Goal: Transaction & Acquisition: Register for event/course

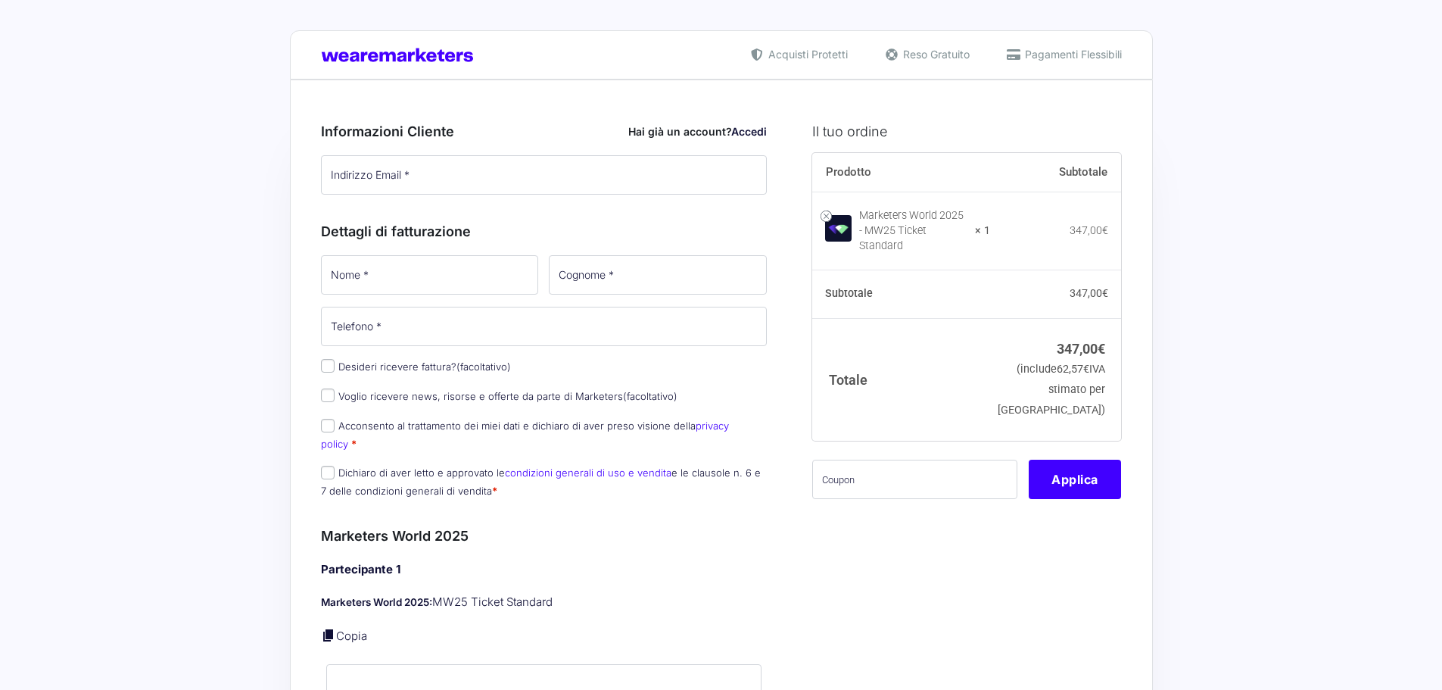
click at [475, 182] on input "Indirizzo Email *" at bounding box center [544, 174] width 447 height 39
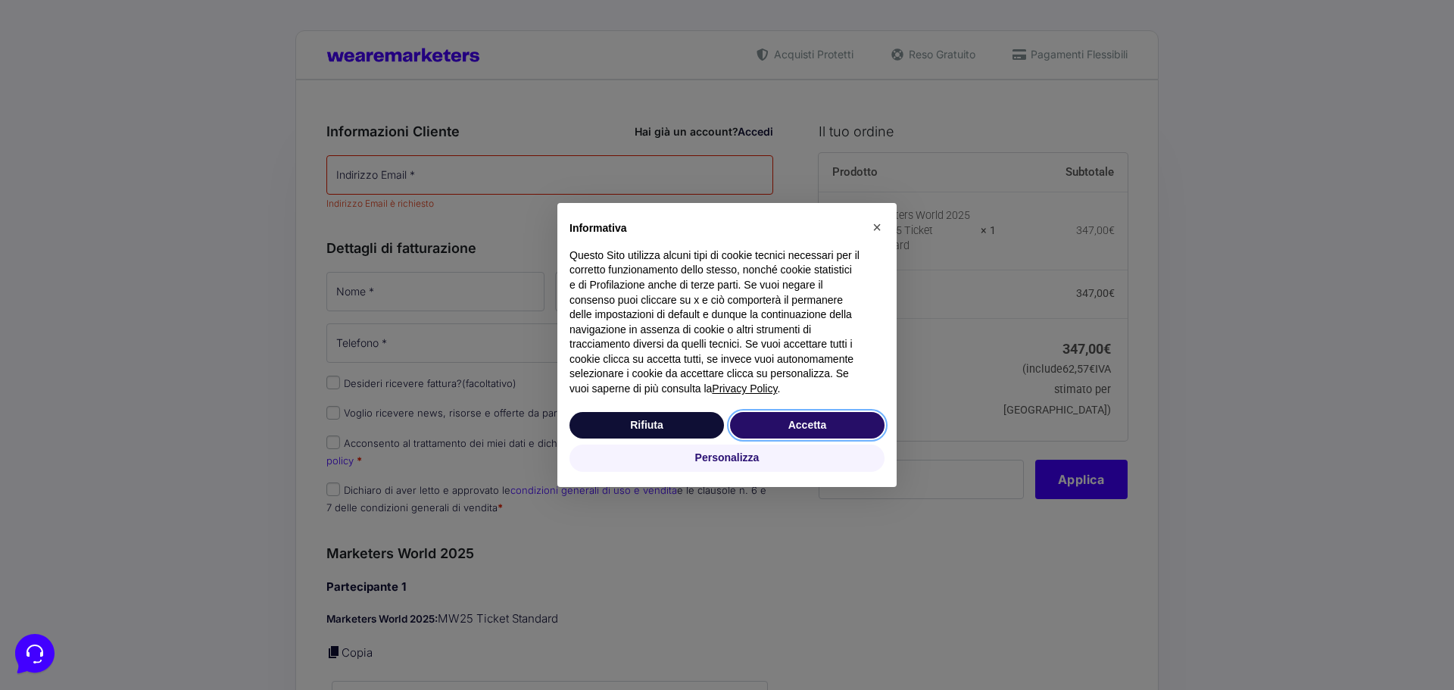
click at [811, 418] on button "Accetta" at bounding box center [807, 425] width 154 height 27
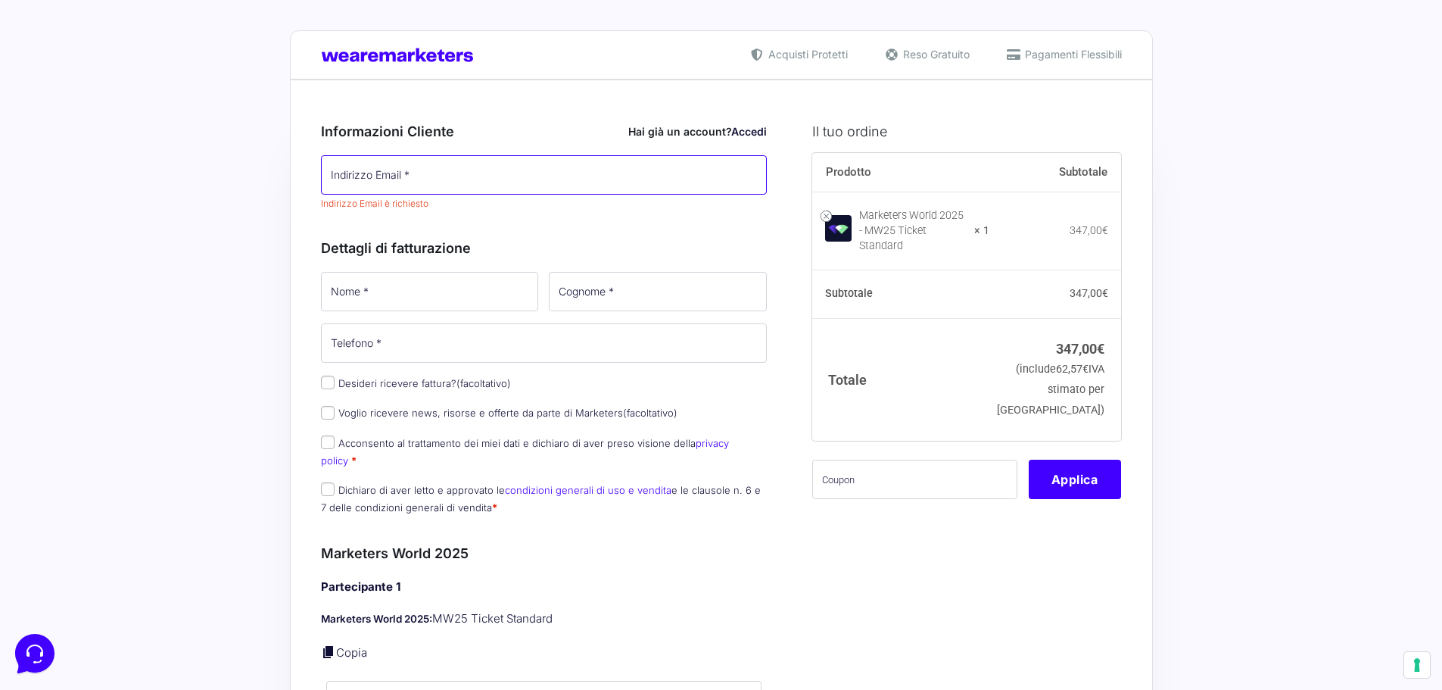
click at [498, 187] on input "Indirizzo Email *" at bounding box center [544, 174] width 447 height 39
type input "[DOMAIN_NAME][EMAIL_ADDRESS][DOMAIN_NAME]"
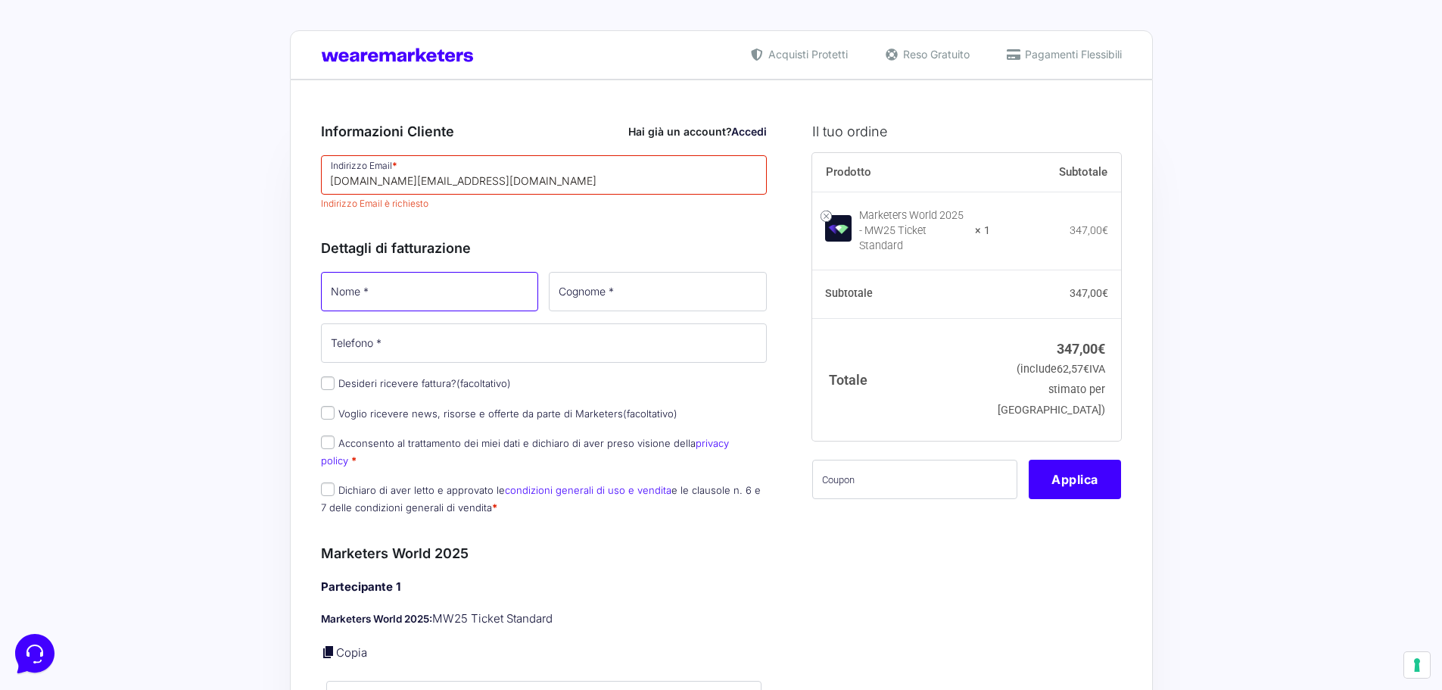
click at [462, 294] on input "Nome *" at bounding box center [430, 291] width 218 height 39
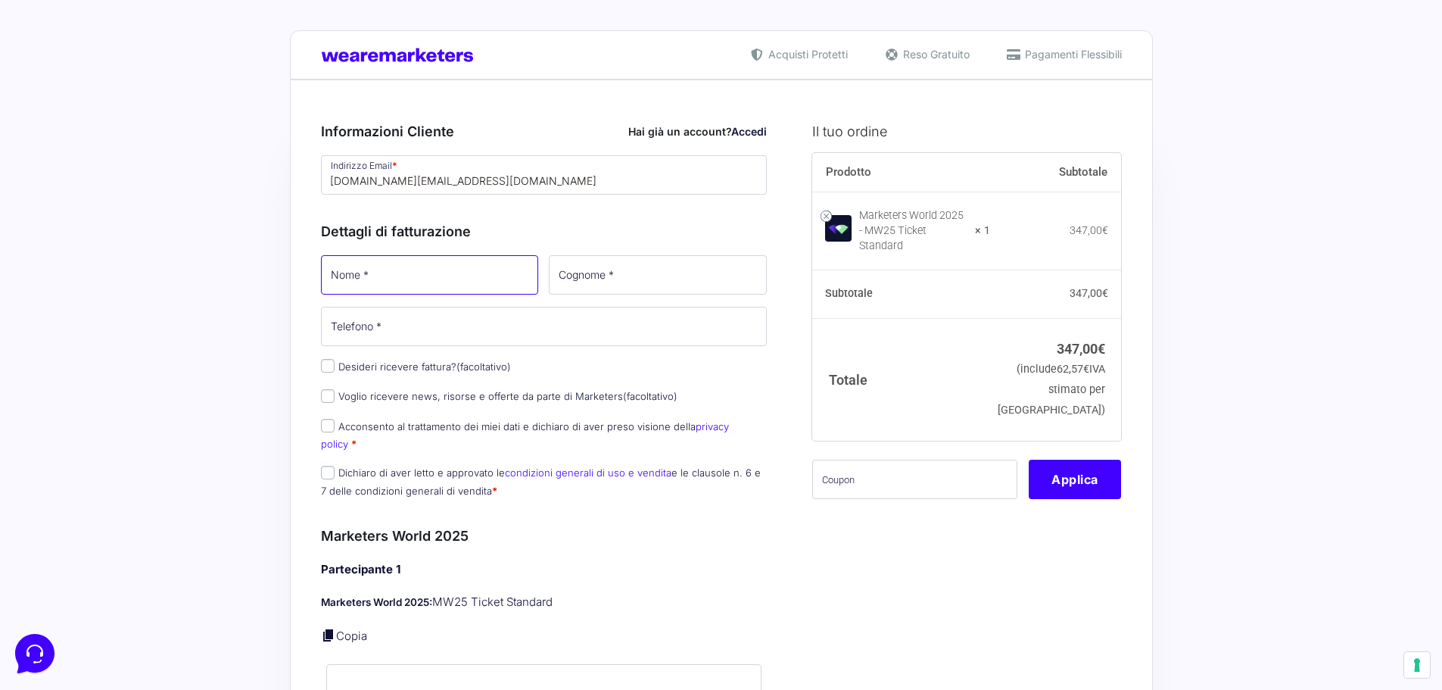
type input "Mattia"
type input "Bigi"
type input "[PHONE_NUMBER]"
select select "IT"
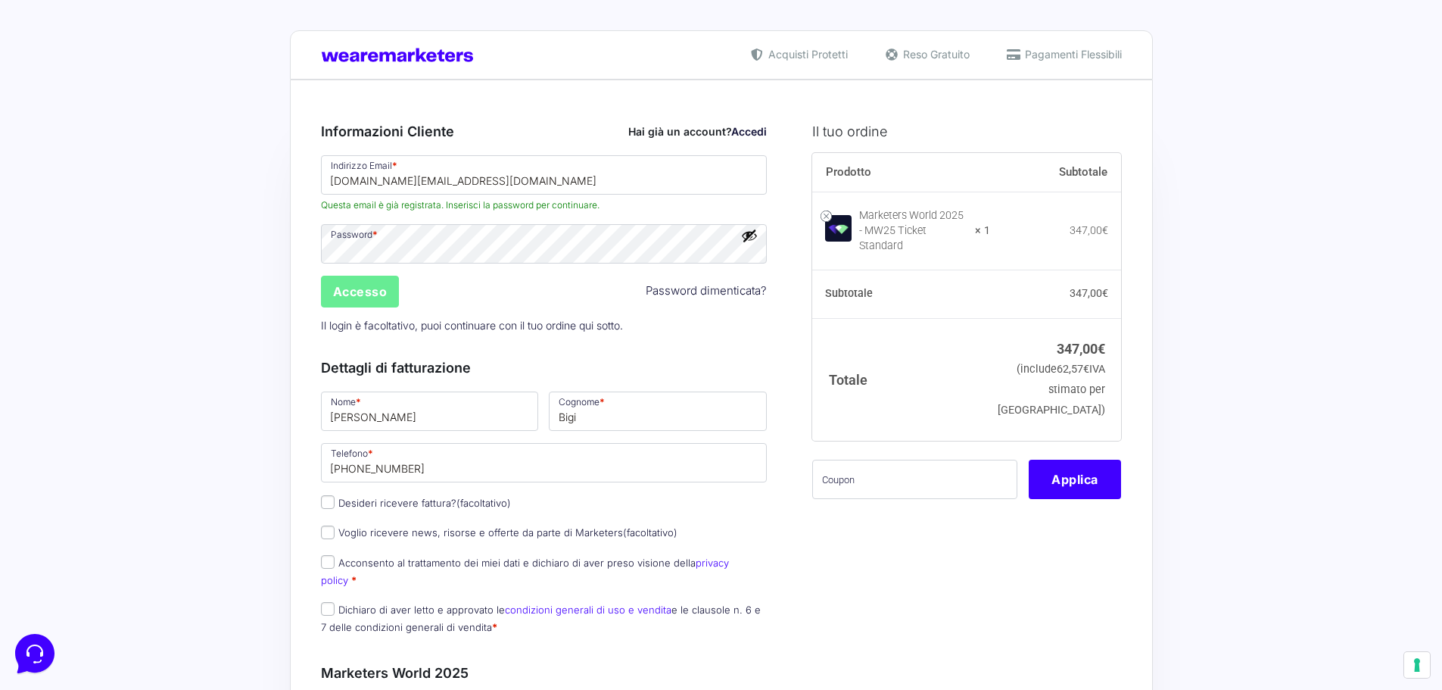
click at [424, 499] on label "Desideri ricevere fattura? (facoltativo)" at bounding box center [416, 503] width 190 height 12
click at [335, 499] on input "Desideri ricevere fattura? (facoltativo)" at bounding box center [328, 502] width 14 height 14
checkbox input "true"
type input "0000000"
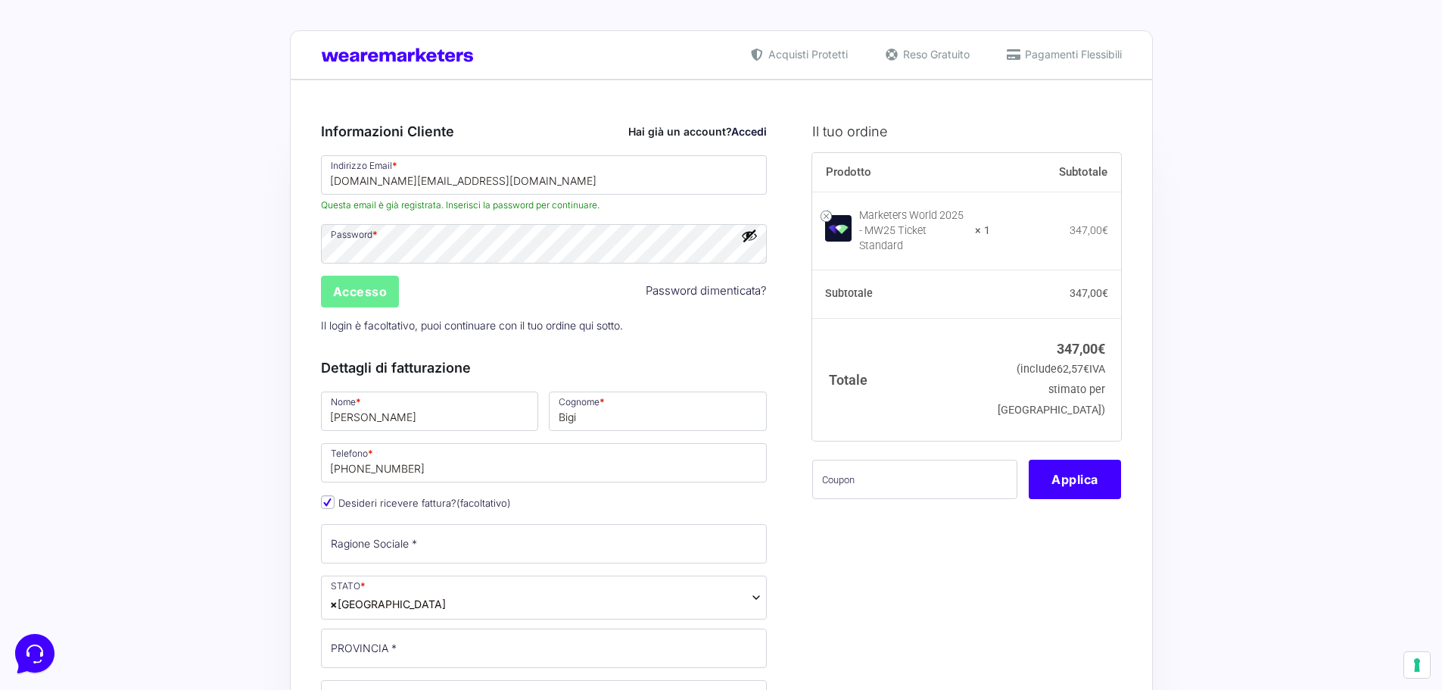
click at [440, 327] on p "Il login è facoltativo, puoi continuare con il tuo ordine qui sotto." at bounding box center [544, 325] width 457 height 31
click at [522, 337] on p "Il login è facoltativo, puoi continuare con il tuo ordine qui sotto." at bounding box center [544, 325] width 457 height 31
click at [743, 234] on button "Mostra password" at bounding box center [749, 235] width 17 height 17
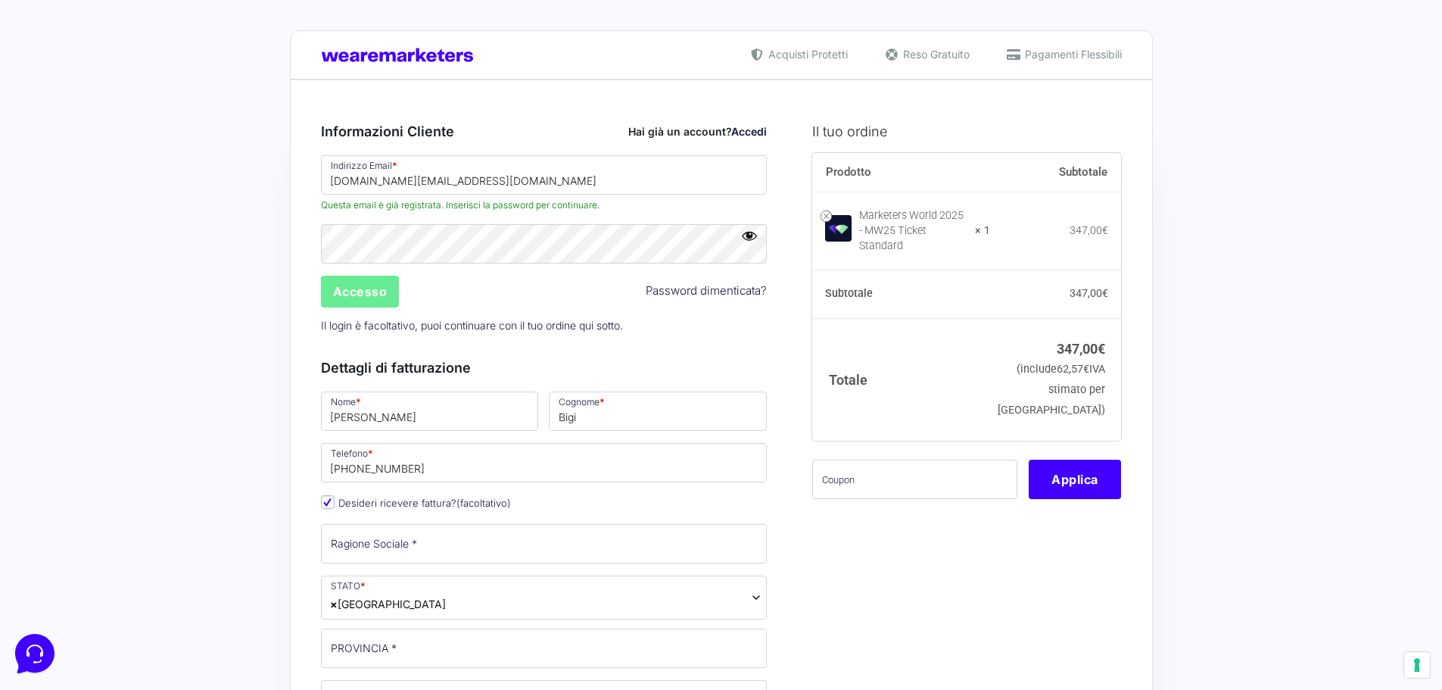
click at [680, 340] on p "Il login è facoltativo, puoi continuare con il tuo ordine qui sotto." at bounding box center [544, 325] width 457 height 31
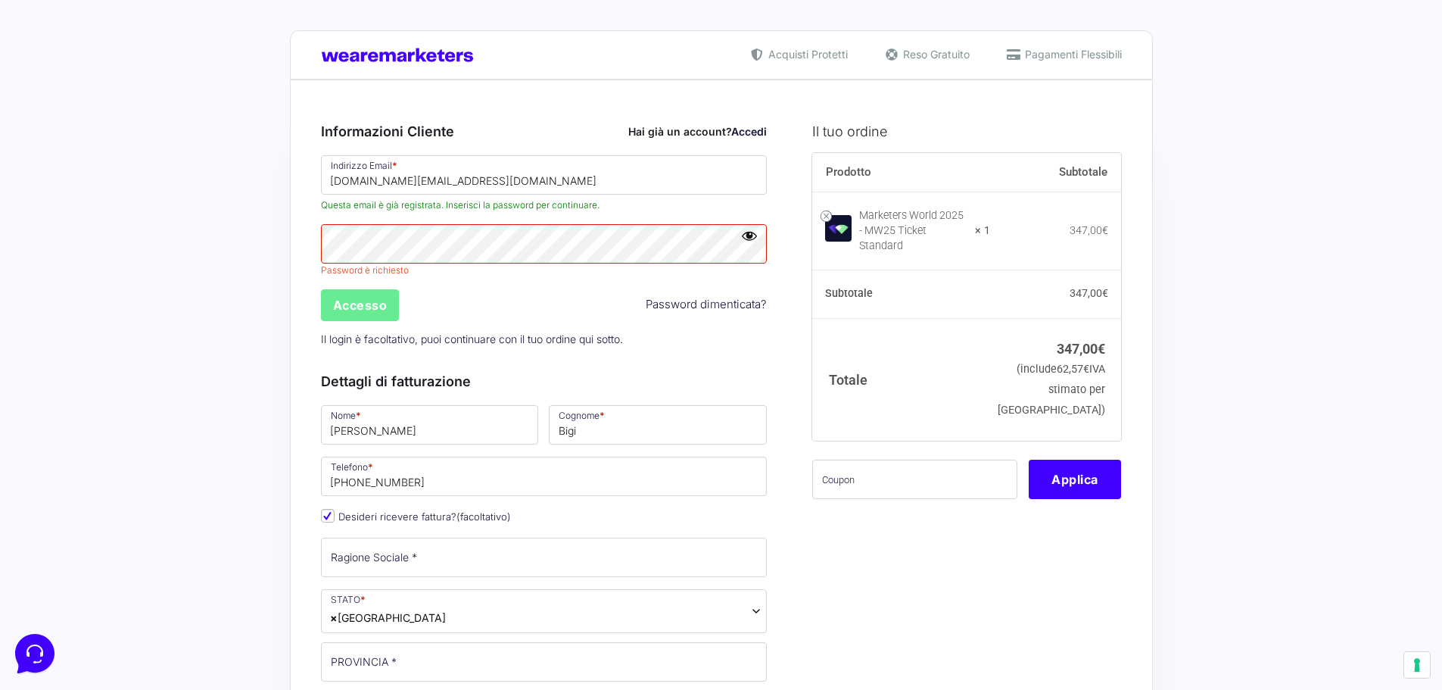
click at [600, 326] on p "Il login è facoltativo, puoi continuare con il tuo ordine qui sotto." at bounding box center [544, 338] width 457 height 31
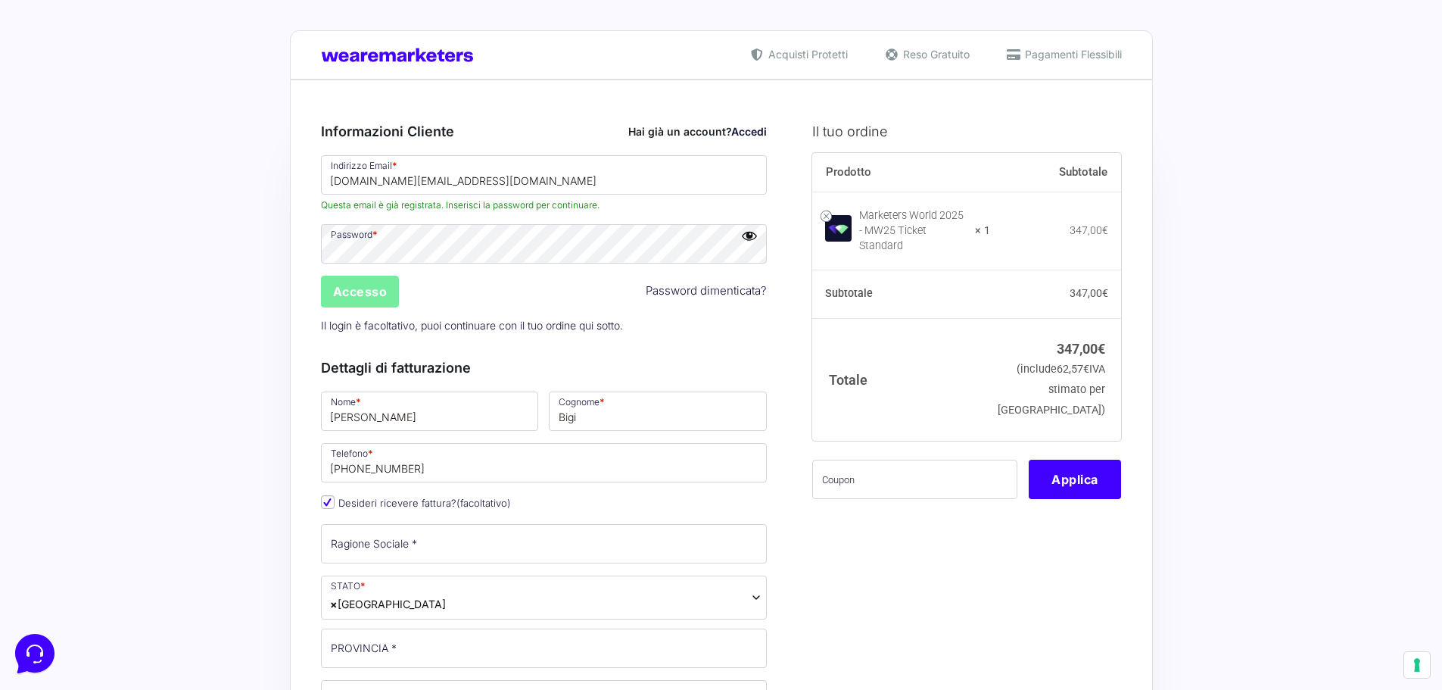
click at [384, 301] on input "Accesso" at bounding box center [360, 292] width 79 height 32
click at [379, 300] on input "Accesso" at bounding box center [360, 292] width 79 height 32
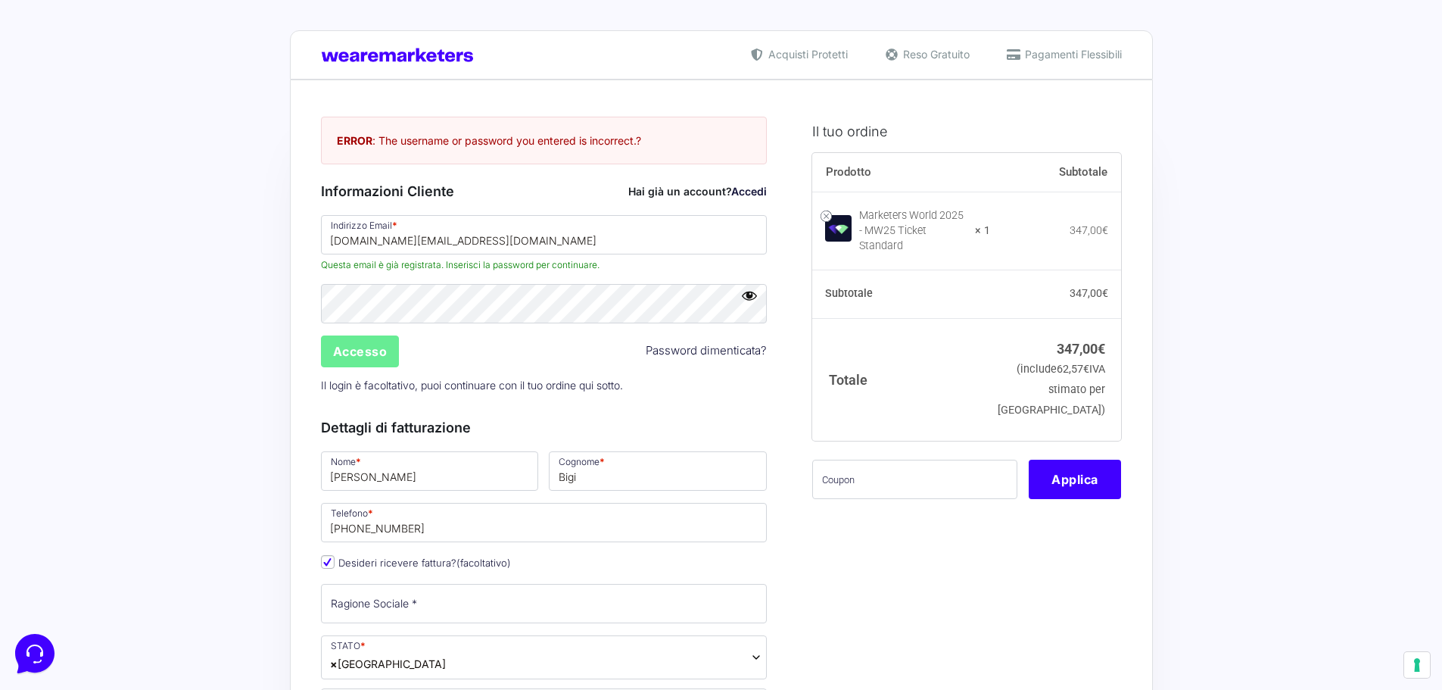
click at [510, 254] on span "mattiabigi.business@gmail.com Questa email è già registrata. Inserisci la passw…" at bounding box center [544, 243] width 447 height 57
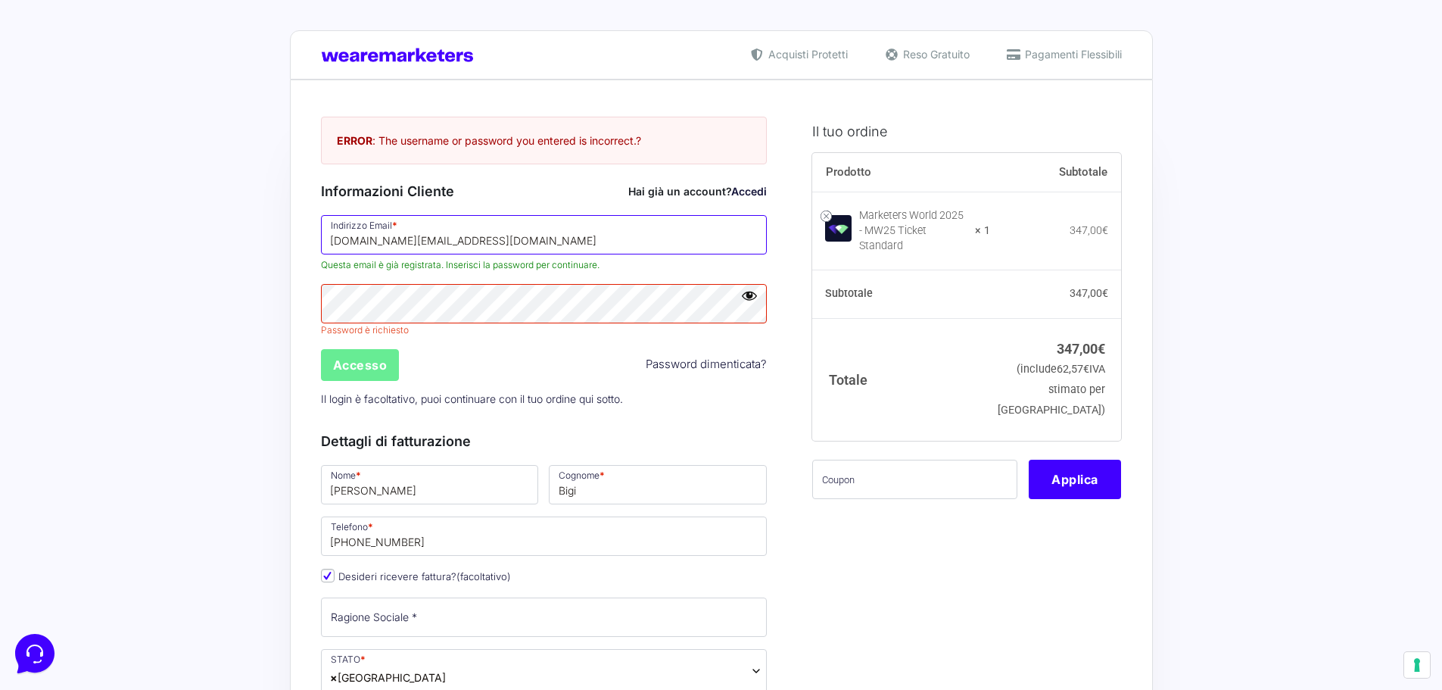
click at [511, 249] on input "[DOMAIN_NAME][EMAIL_ADDRESS][DOMAIN_NAME]" at bounding box center [544, 234] width 447 height 39
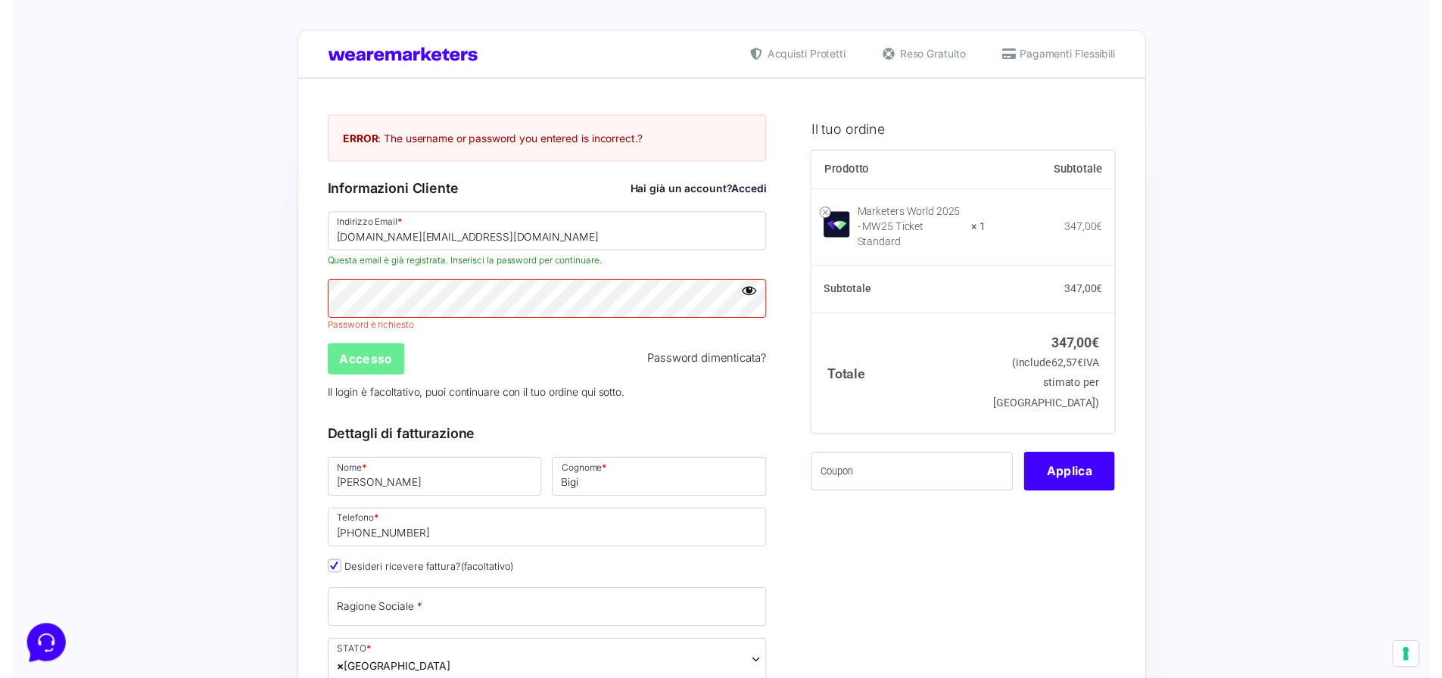
scroll to position [303, 0]
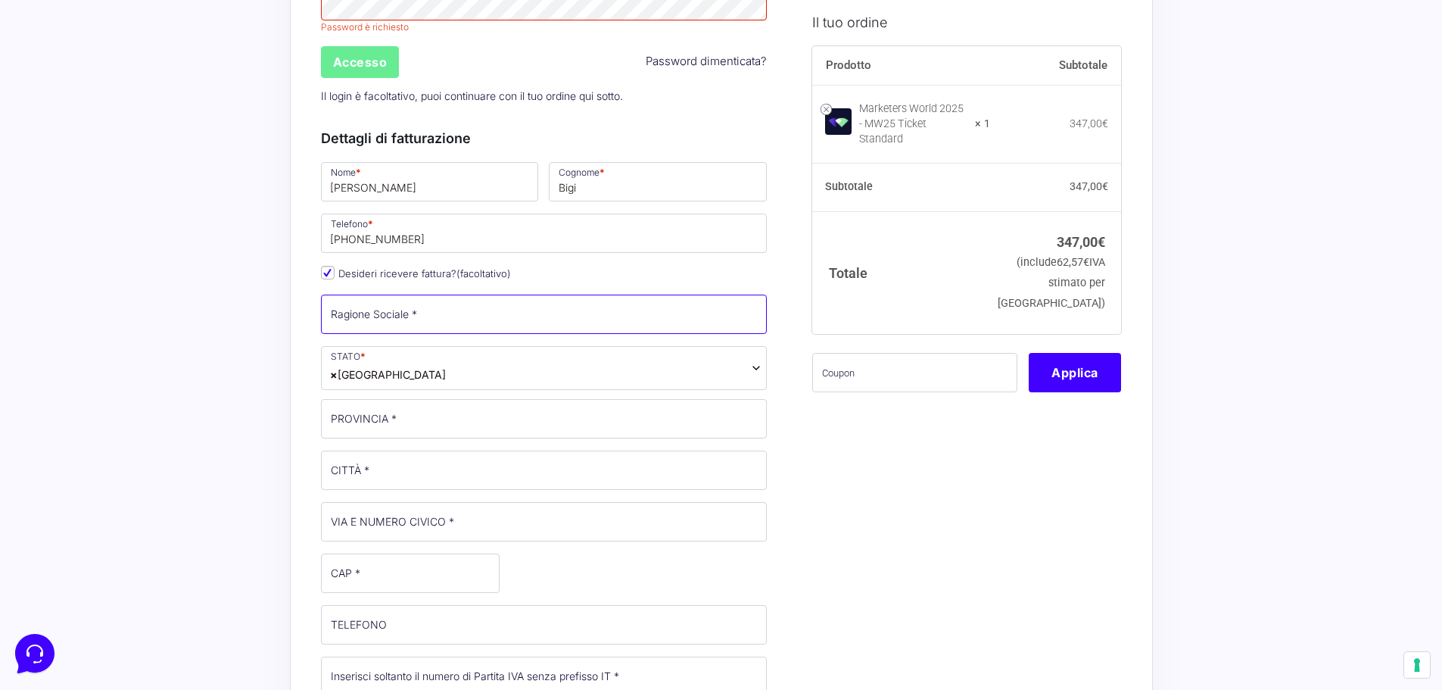
click at [444, 323] on input "Ragione Sociale *" at bounding box center [544, 314] width 447 height 39
type input "AdVantage Agency di [PERSON_NAME]"
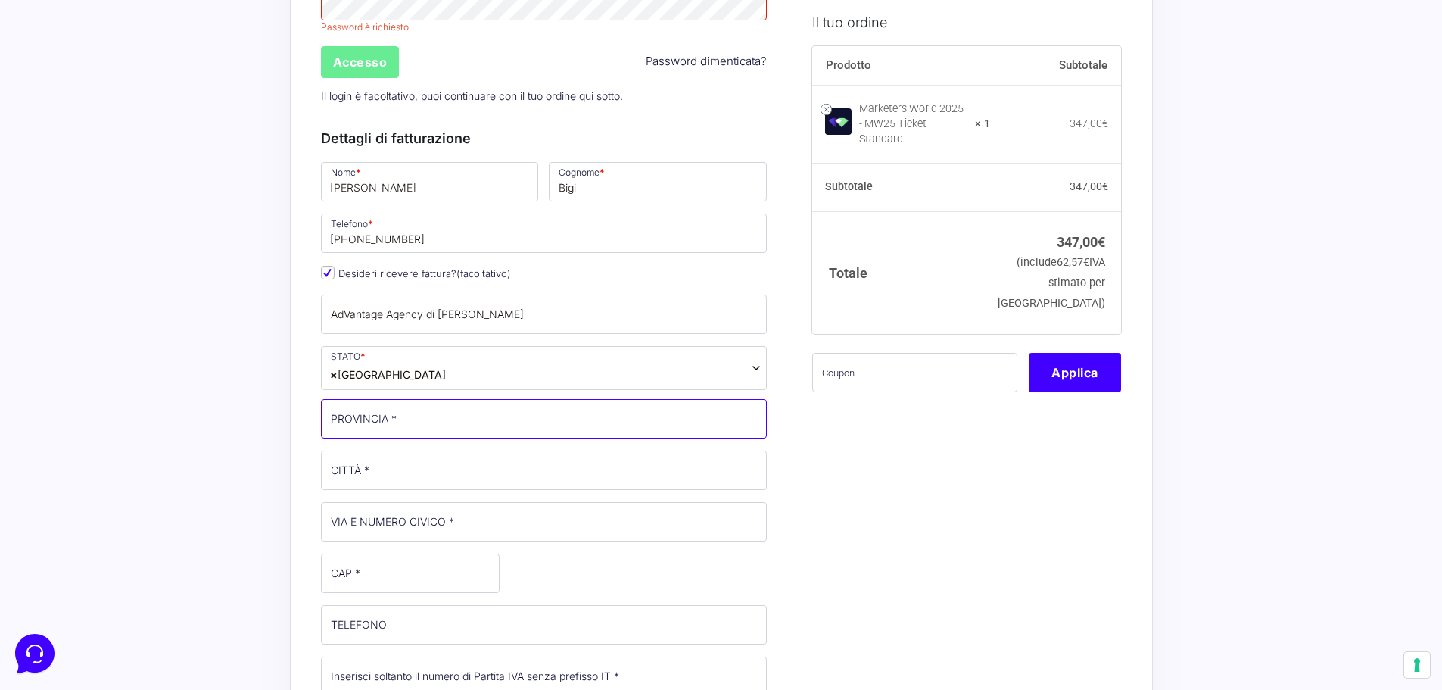
type input "[GEOGRAPHIC_DATA][PERSON_NAME] (RE)"
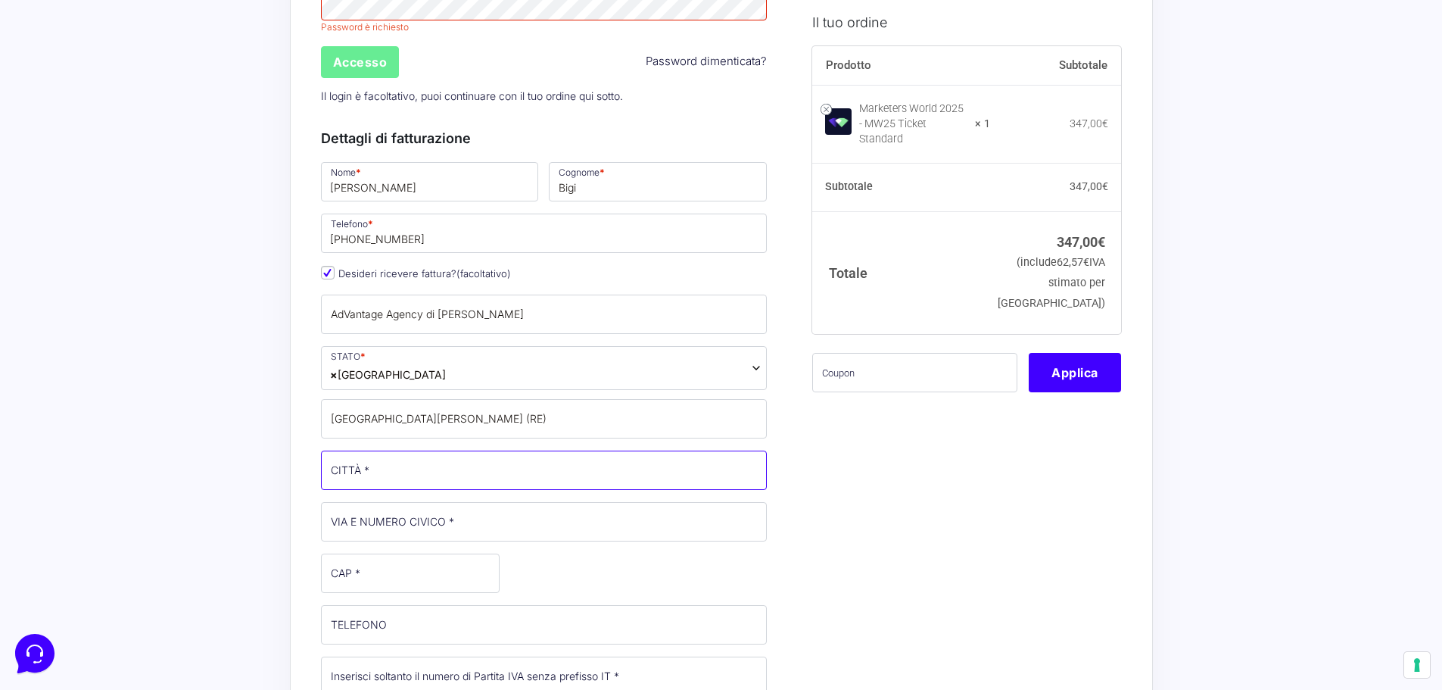
type input "[GEOGRAPHIC_DATA]"
type input "STRADA CASANOVA 2"
type input "42024"
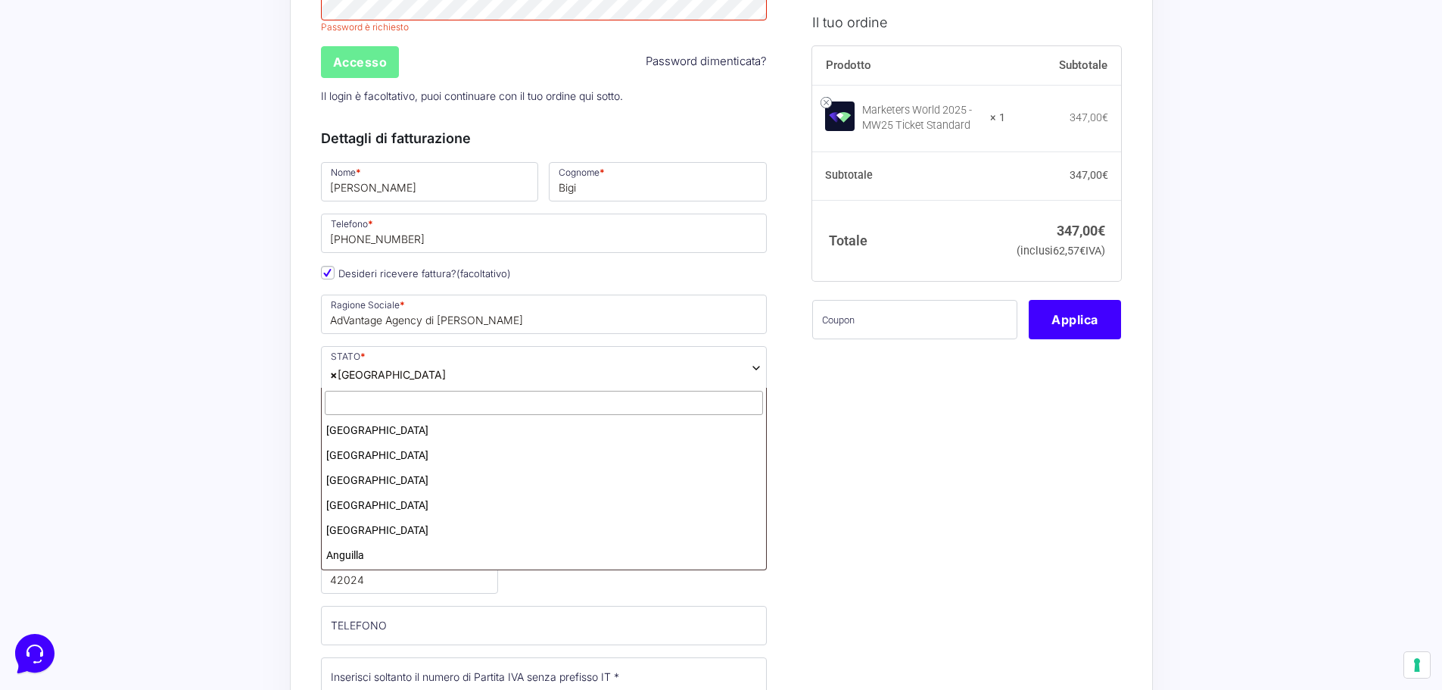
click at [423, 382] on span "× Italia" at bounding box center [544, 368] width 447 height 44
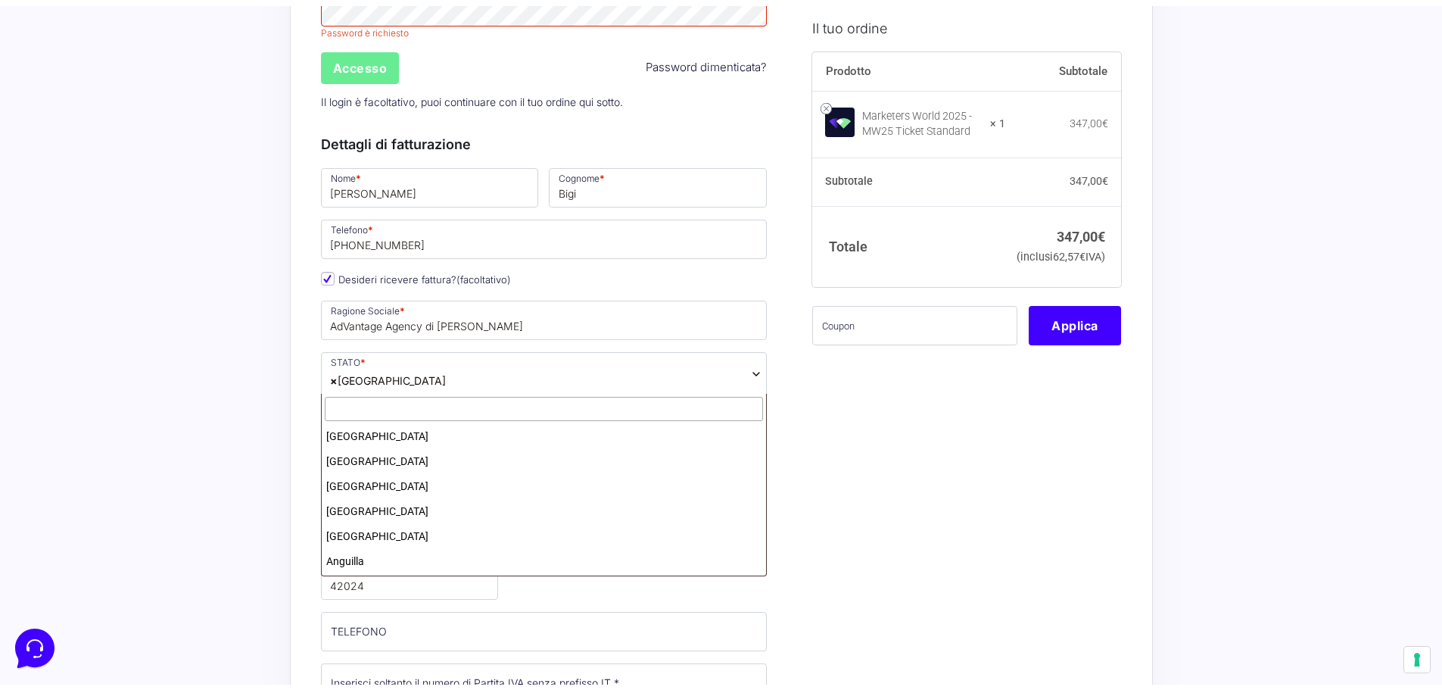
scroll to position [2874, 0]
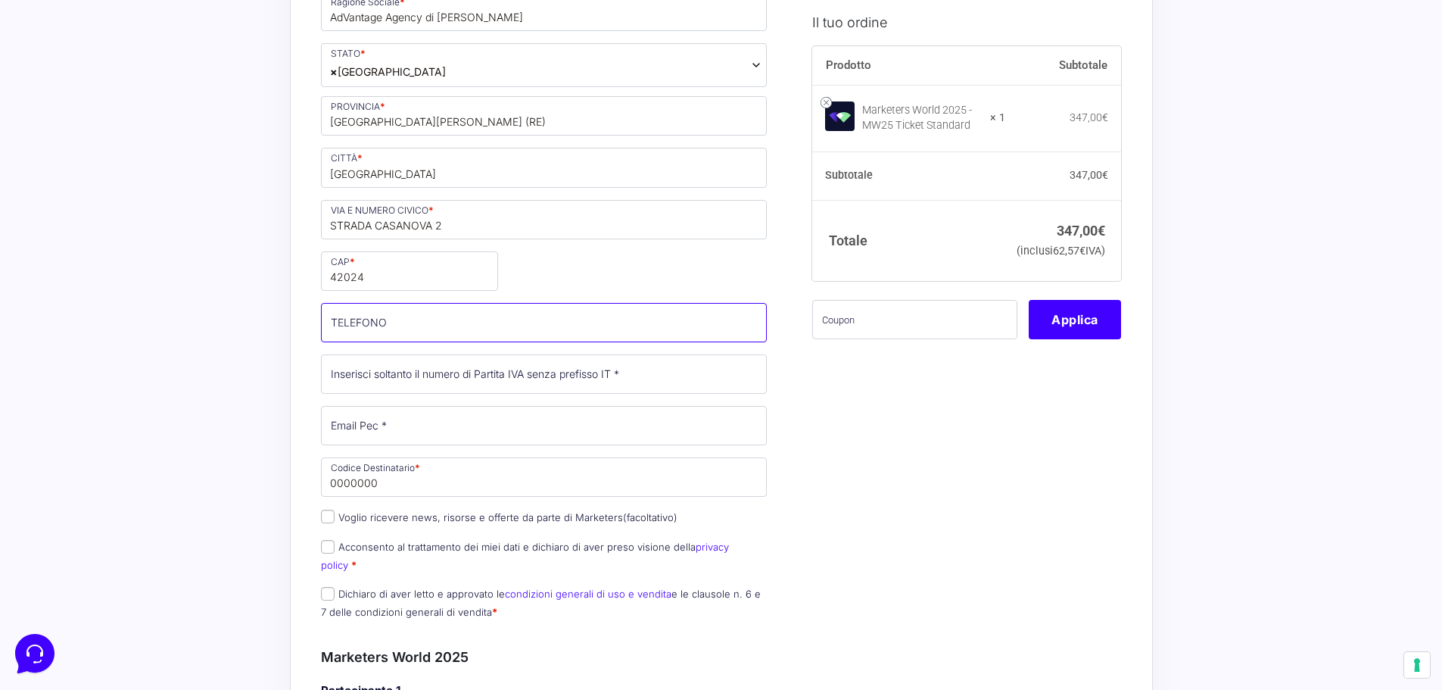
click at [386, 331] on input "TELEFONO (facoltativo)" at bounding box center [544, 322] width 447 height 39
type input "[PHONE_NUMBER]"
click at [414, 368] on input "Partita Iva *" at bounding box center [544, 373] width 447 height 39
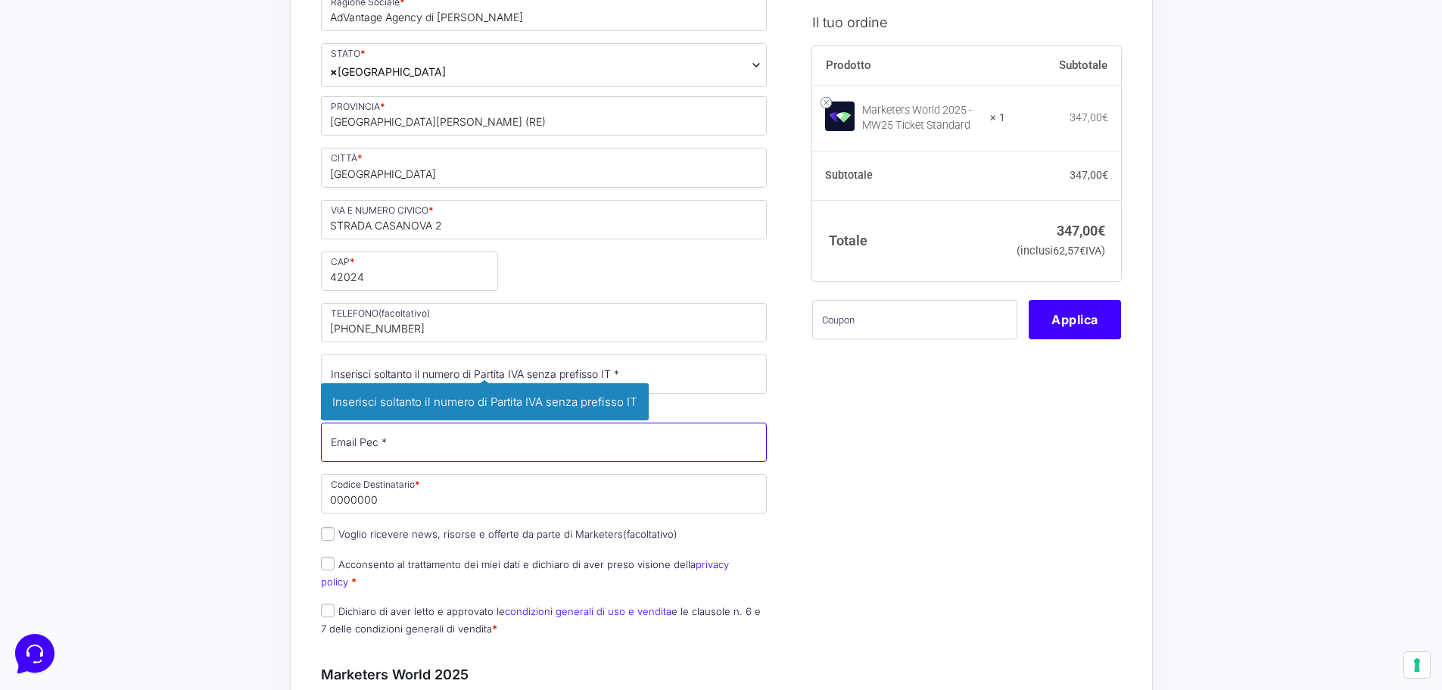
click at [381, 443] on div "Nome * Mattia Cognome * Bigi Telefono * +393488626223 Desideri ricevere fattura…" at bounding box center [544, 252] width 457 height 790
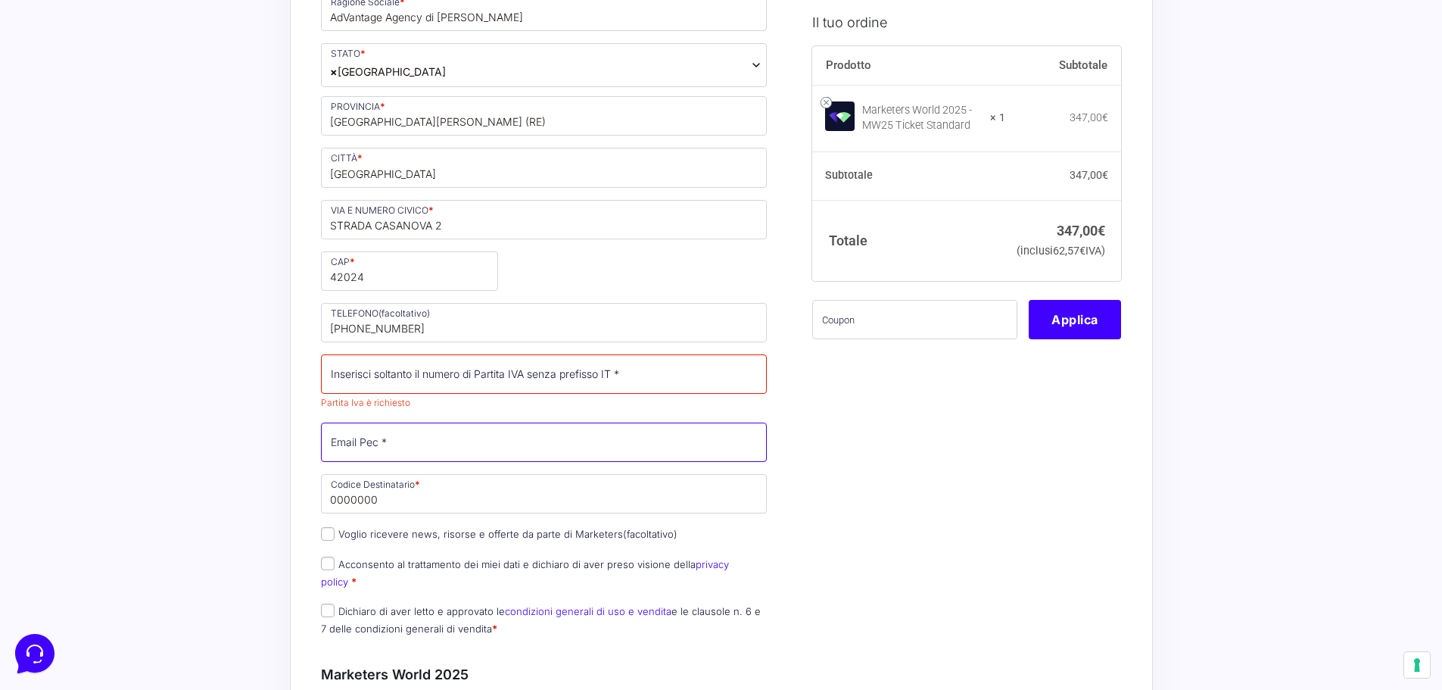
type input "[EMAIL_ADDRESS][DOMAIN_NAME]"
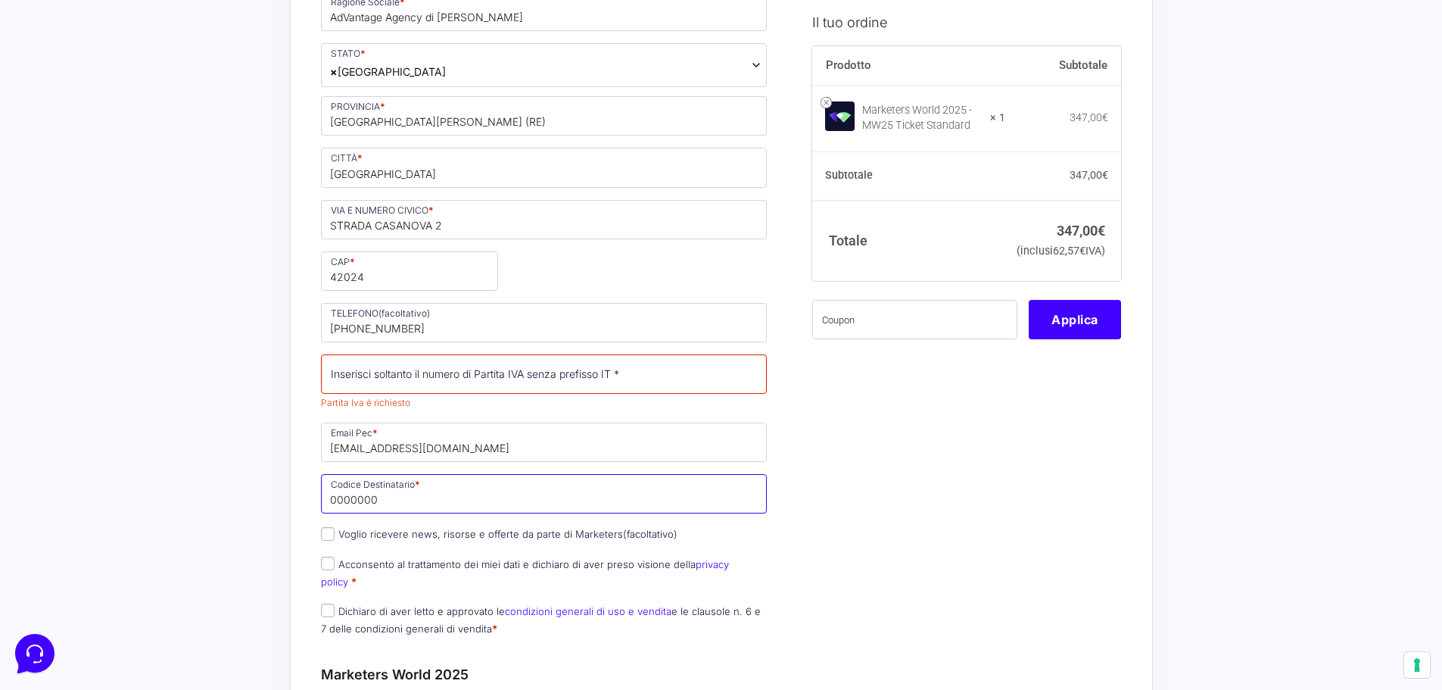
click at [437, 508] on input "0000000" at bounding box center [544, 493] width 447 height 39
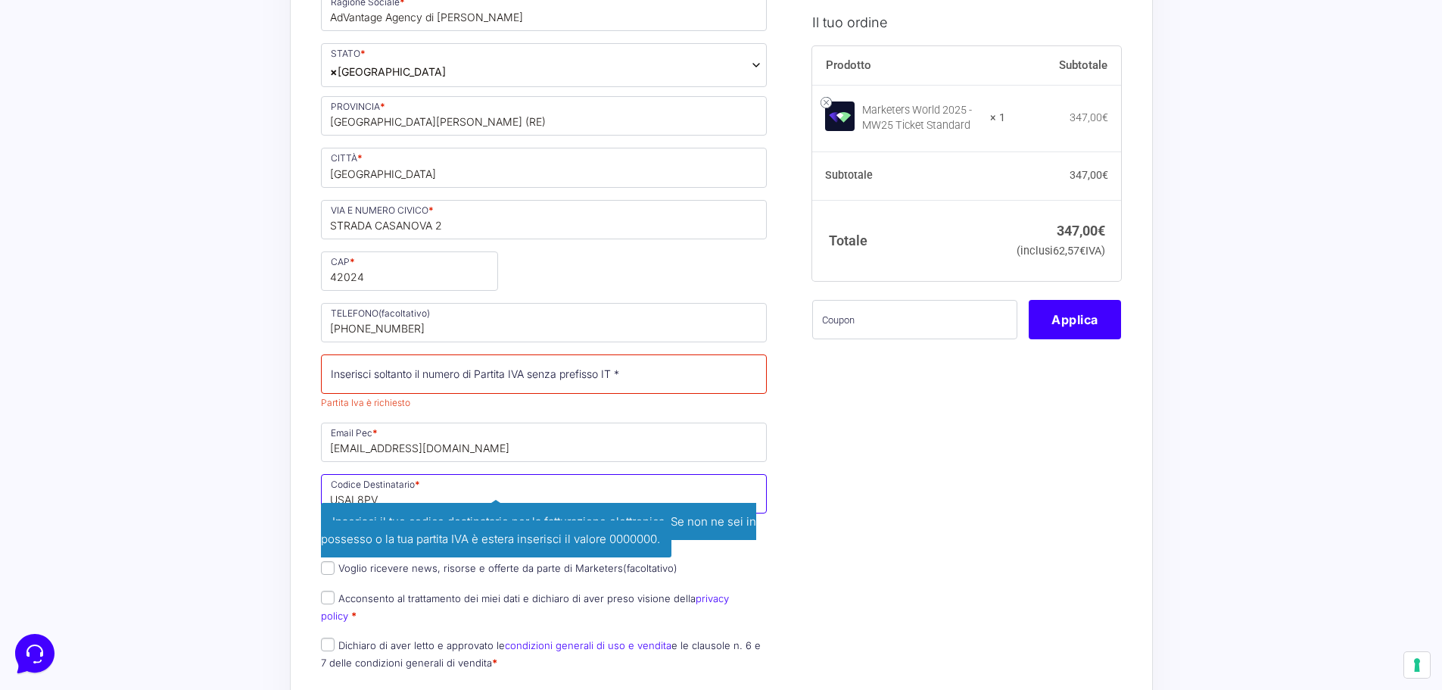
type input "USAL8PV"
click at [503, 393] on input "Partita Iva *" at bounding box center [544, 373] width 447 height 39
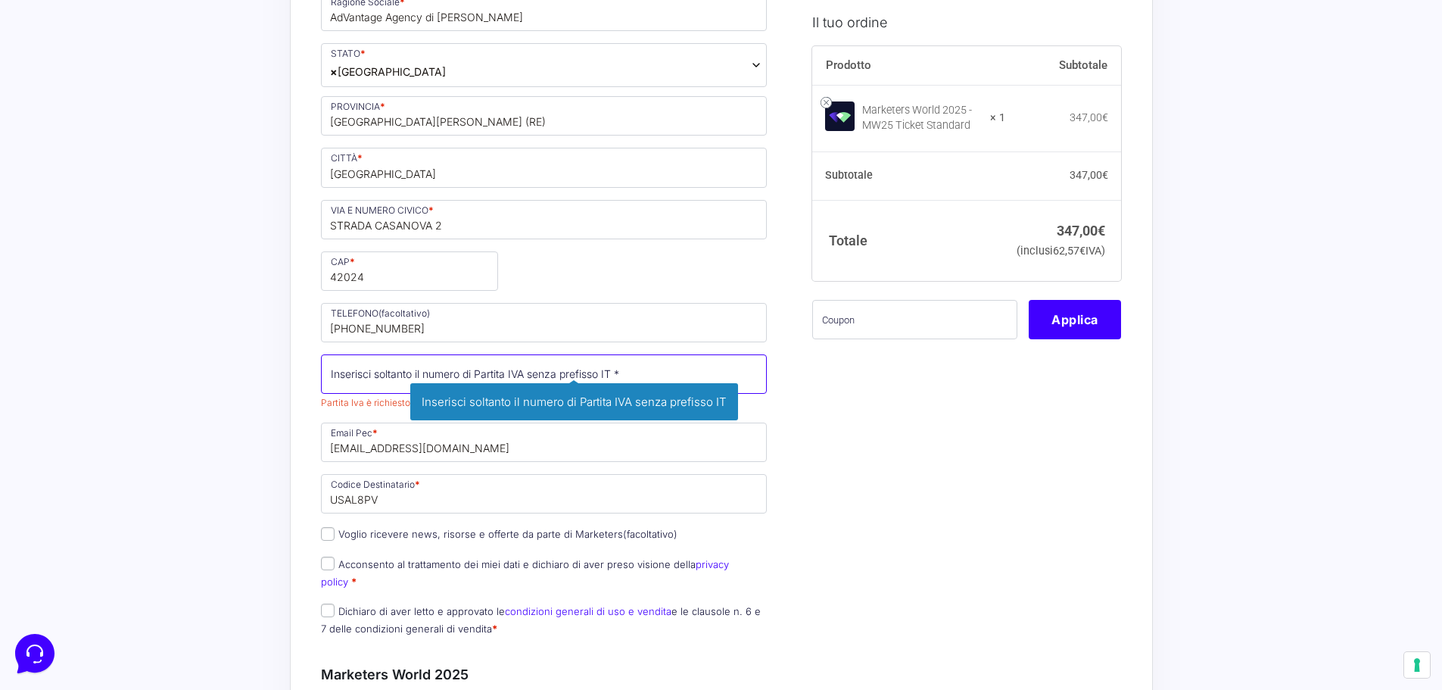
click at [413, 378] on input "Partita Iva *" at bounding box center [544, 373] width 447 height 39
paste input "02924690353"
type input "02924690353"
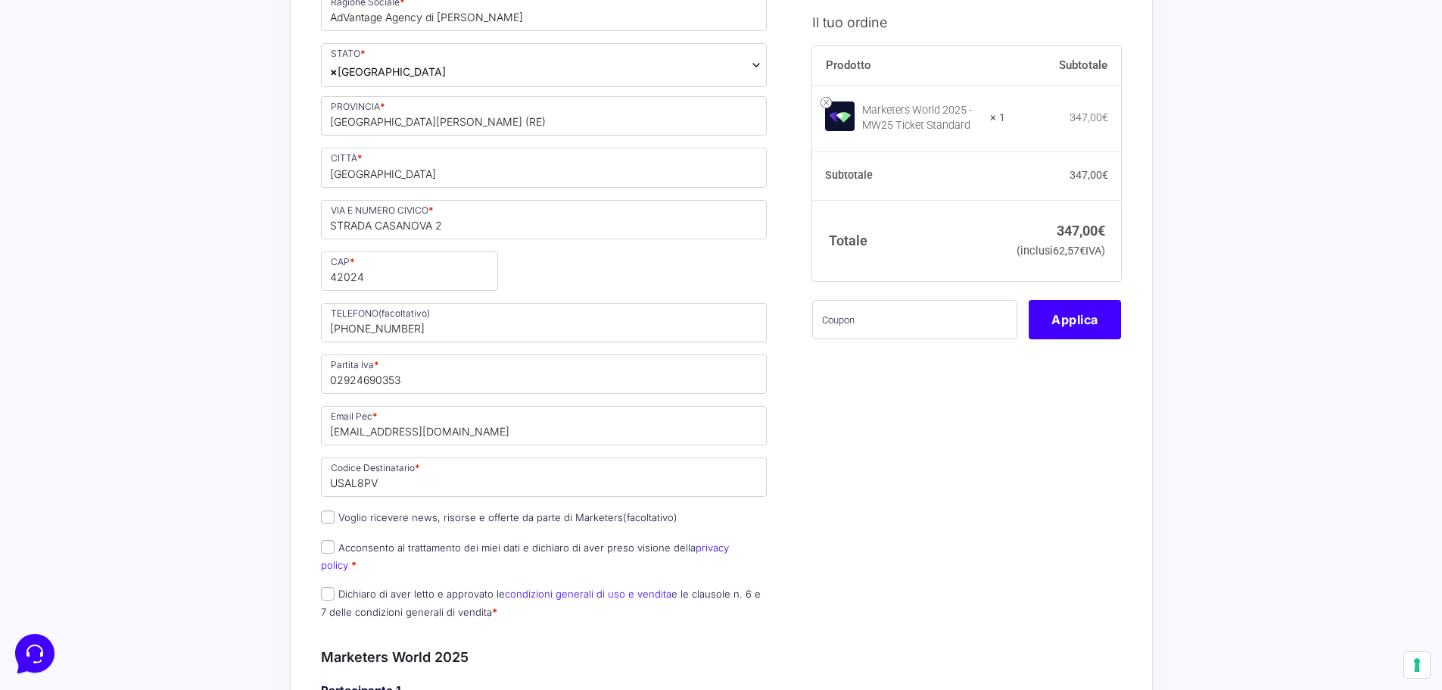
click at [432, 518] on label "Voglio ricevere news, risorse e offerte da parte di Marketers (facoltativo)" at bounding box center [499, 517] width 357 height 12
click at [335, 518] on input "Voglio ricevere news, risorse e offerte da parte di Marketers (facoltativo)" at bounding box center [328, 517] width 14 height 14
checkbox input "true"
click at [377, 530] on div "Nome * Mattia Cognome * Bigi Telefono * +393488626223 Desideri ricevere fattura…" at bounding box center [544, 244] width 457 height 774
click at [382, 544] on label "Acconsento al trattamento dei miei dati e dichiaro di aver preso visione della …" at bounding box center [525, 556] width 408 height 30
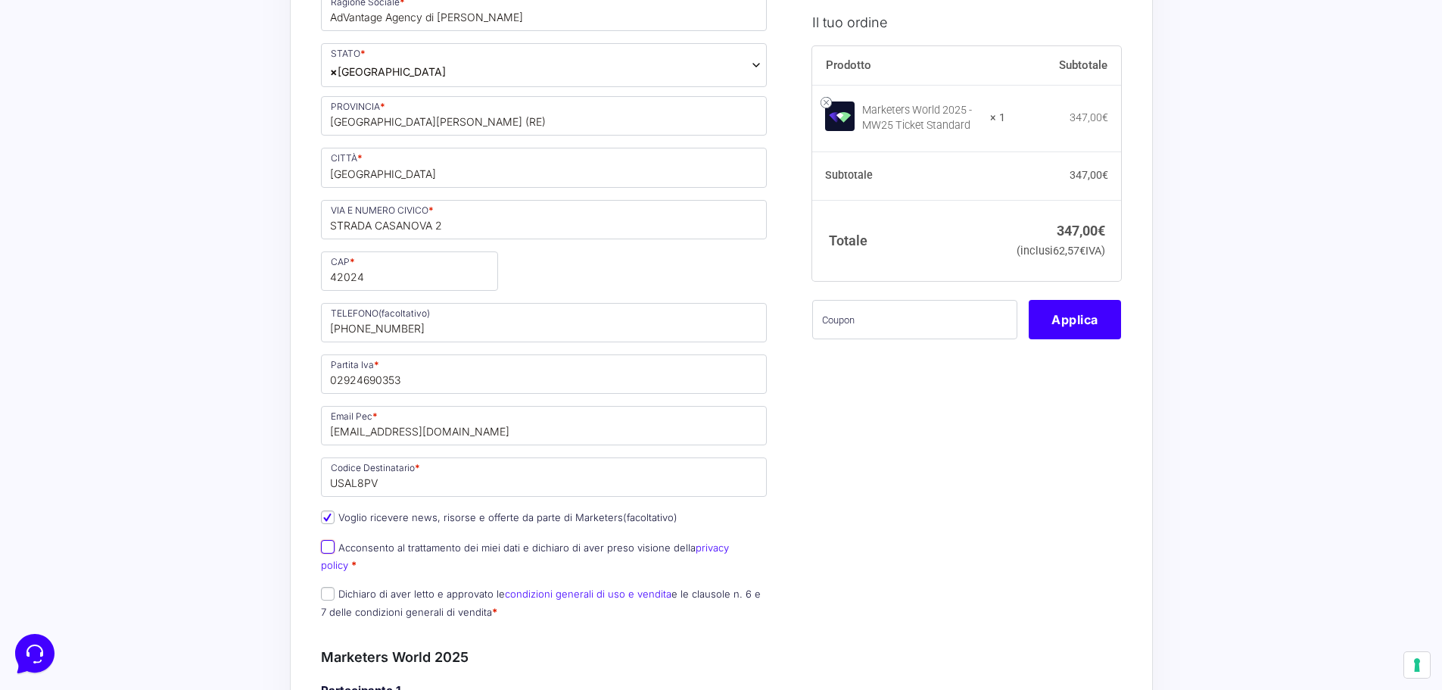
click at [335, 544] on input "Acconsento al trattamento dei miei dati e dichiaro di aver preso visione della …" at bounding box center [328, 547] width 14 height 14
checkbox input "true"
click at [391, 511] on label "Voglio ricevere news, risorse e offerte da parte di Marketers (facoltativo)" at bounding box center [499, 517] width 357 height 12
click at [335, 511] on input "Voglio ricevere news, risorse e offerte da parte di Marketers (facoltativo)" at bounding box center [328, 517] width 14 height 14
click at [397, 519] on label "Voglio ricevere news, risorse e offerte da parte di Marketers (facoltativo)" at bounding box center [499, 517] width 357 height 12
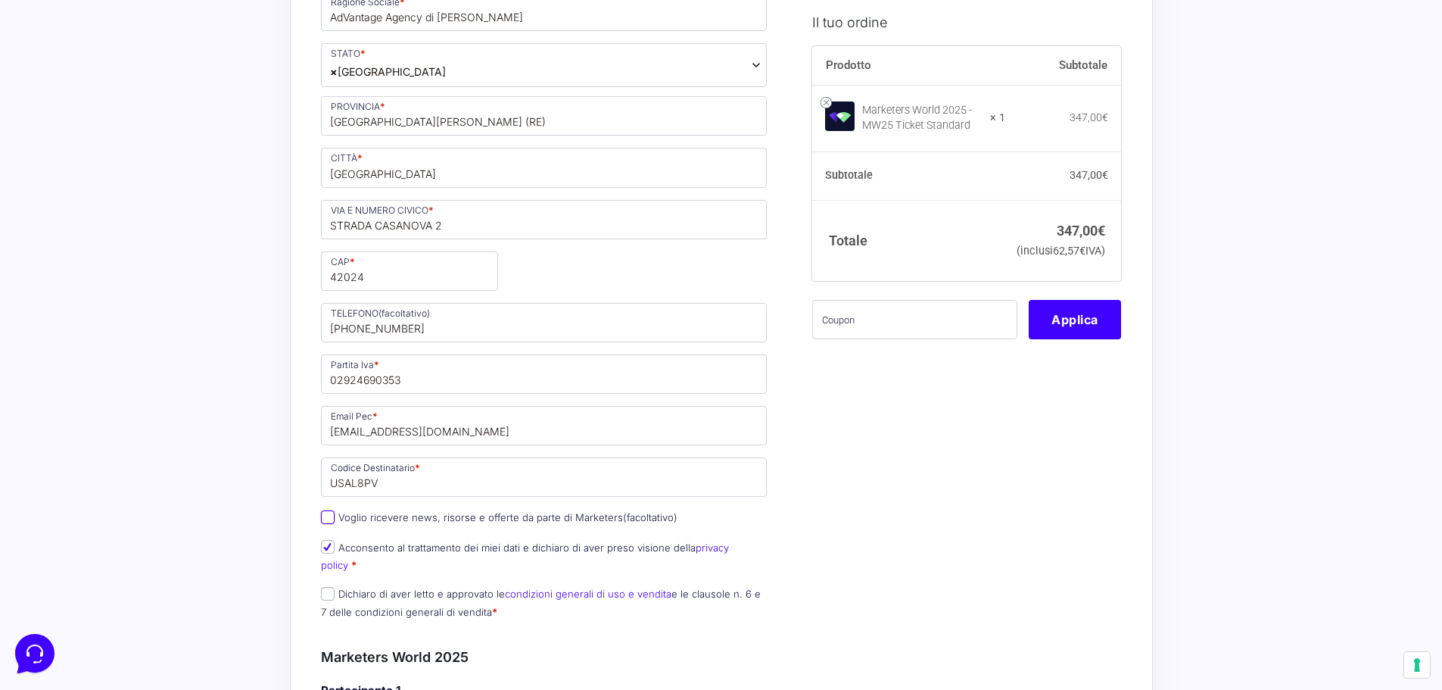
click at [335, 519] on input "Voglio ricevere news, risorse e offerte da parte di Marketers (facoltativo)" at bounding box center [328, 517] width 14 height 14
checkbox input "true"
click at [408, 561] on div "Nome * Mattia Cognome * Bigi Telefono * +393488626223 Desideri ricevere fattura…" at bounding box center [544, 244] width 457 height 774
click at [414, 588] on label "Dichiaro di aver letto e approvato le condizioni generali di uso e vendita e le…" at bounding box center [541, 603] width 440 height 30
click at [335, 587] on input "Dichiaro di aver letto e approvato le condizioni generali di uso e vendita e le…" at bounding box center [328, 594] width 14 height 14
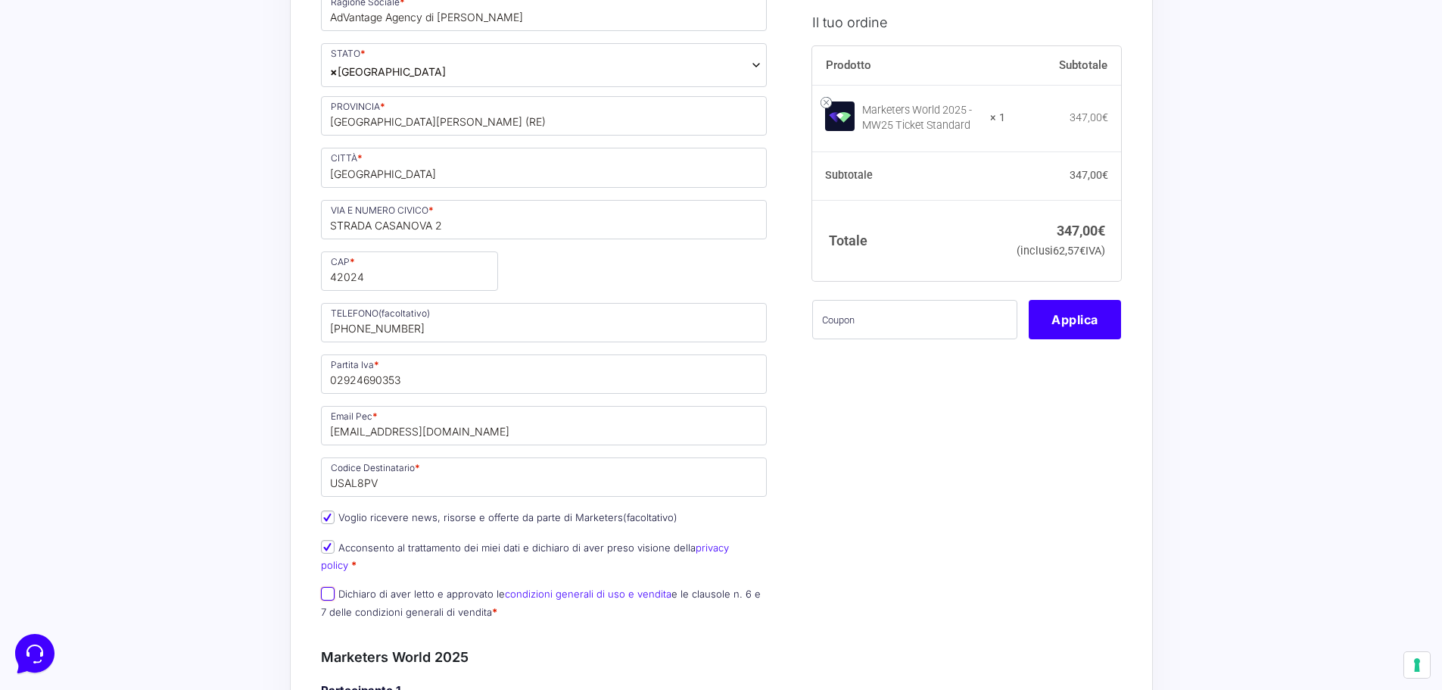
checkbox input "true"
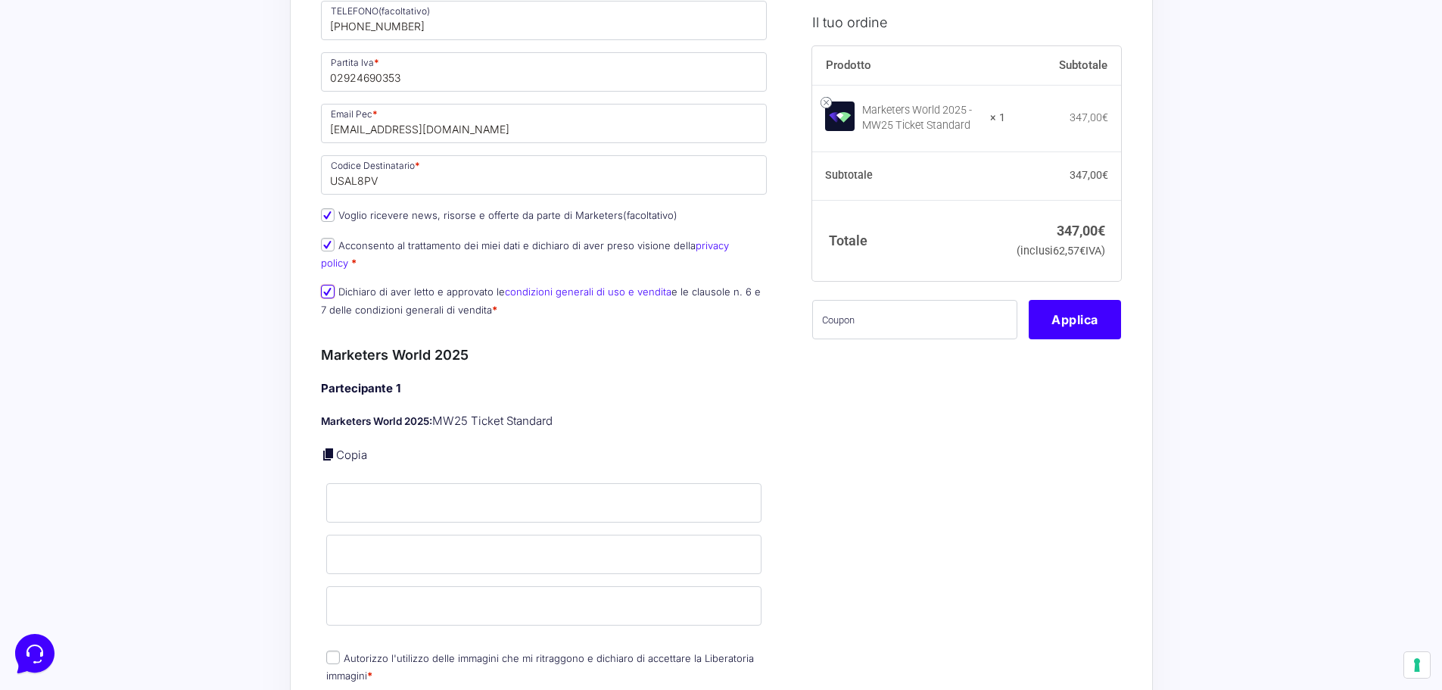
scroll to position [909, 0]
click at [483, 412] on p "Marketers World 2025: MW25 Ticket Standard" at bounding box center [544, 420] width 447 height 17
click at [518, 446] on p "Copia" at bounding box center [544, 454] width 447 height 17
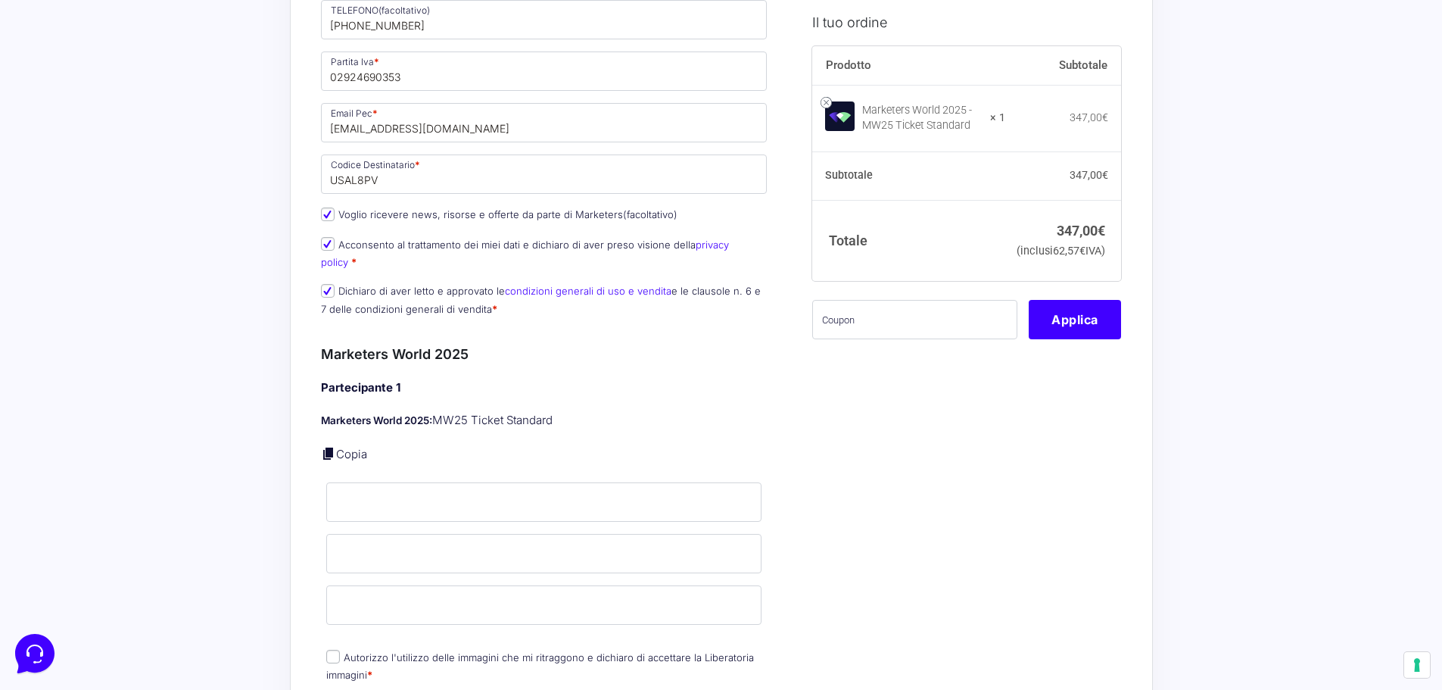
scroll to position [1211, 0]
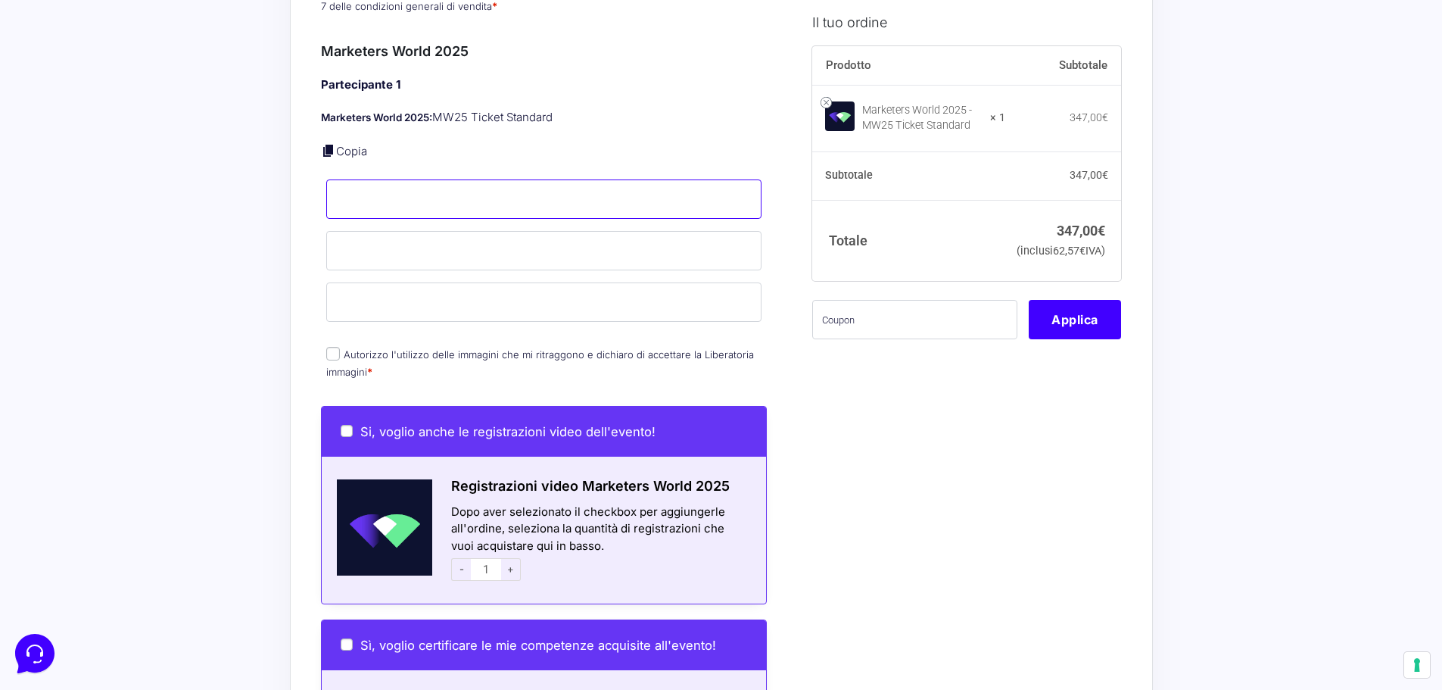
click at [398, 185] on input "Nome *" at bounding box center [544, 198] width 436 height 39
type input "Mattia"
type input "Bigi"
click at [456, 285] on input "Email *" at bounding box center [544, 301] width 436 height 39
click at [381, 289] on input "Email *" at bounding box center [544, 301] width 436 height 39
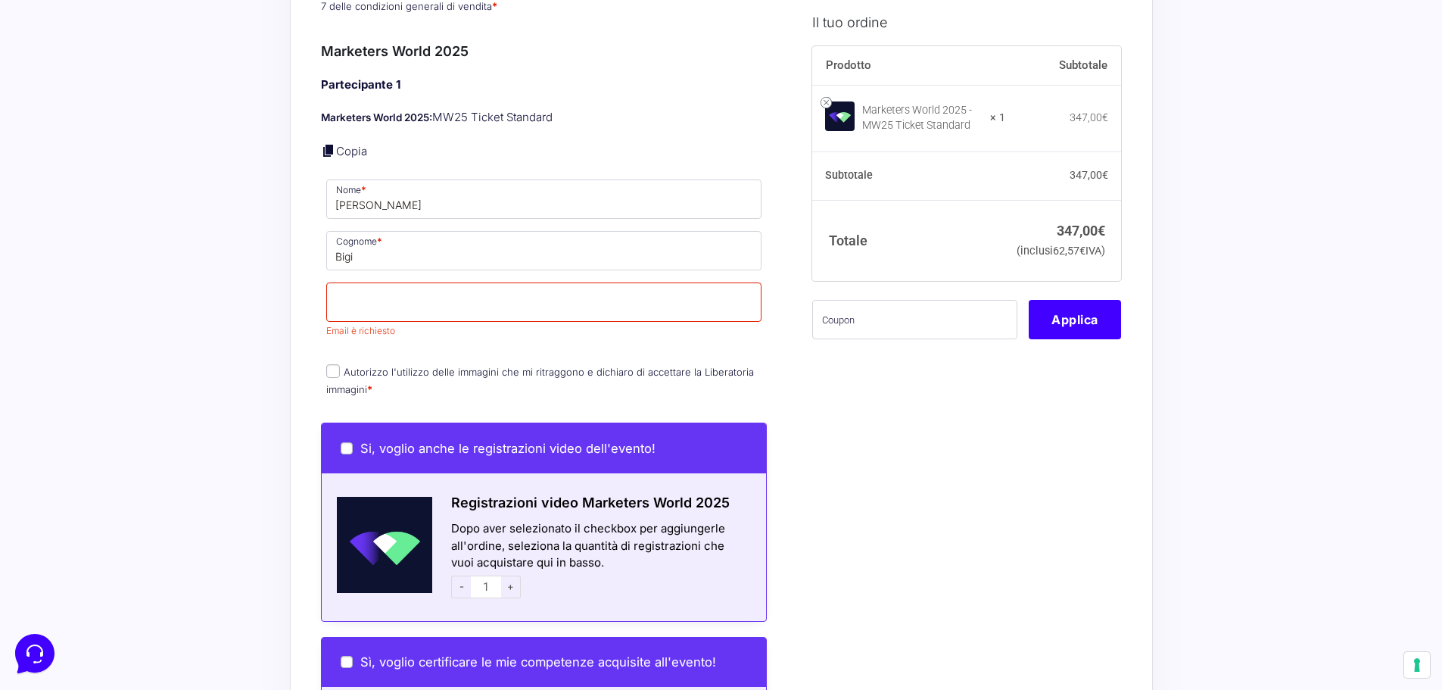
click at [319, 303] on div "Riepilogo Ordine 347,00 € Prodotto Subtotale Marketers World 2025 - MW25 Ticket…" at bounding box center [721, 122] width 863 height 2509
click at [333, 364] on input "Autorizzo l'utilizzo delle immagini che mi ritraggono e dichiaro di accettare l…" at bounding box center [333, 371] width 14 height 14
checkbox input "true"
click at [828, 388] on div "Il tuo ordine Prodotto Subtotale Marketers World 2025 - MW25 Ticket Standard × …" at bounding box center [961, 116] width 320 height 2446
click at [448, 282] on input "Email *" at bounding box center [544, 301] width 436 height 39
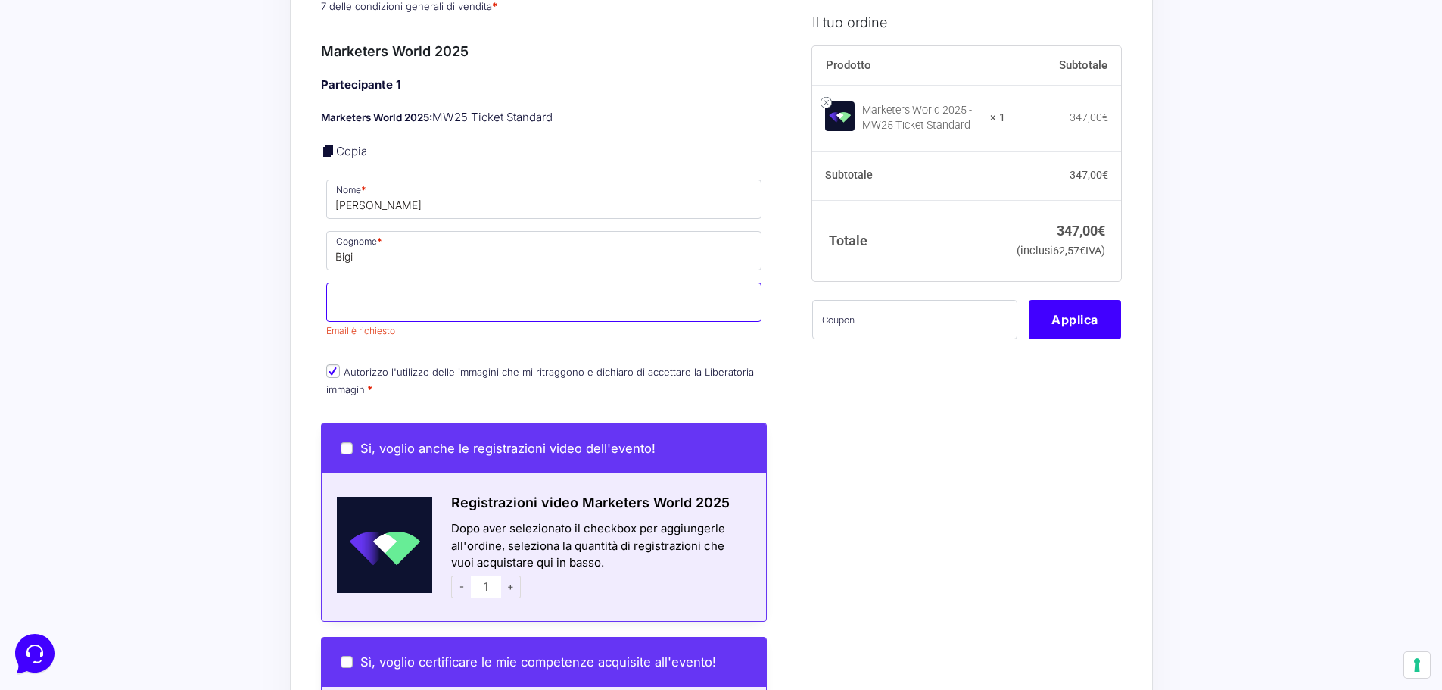
type input "[DOMAIN_NAME][EMAIL_ADDRESS][DOMAIN_NAME]"
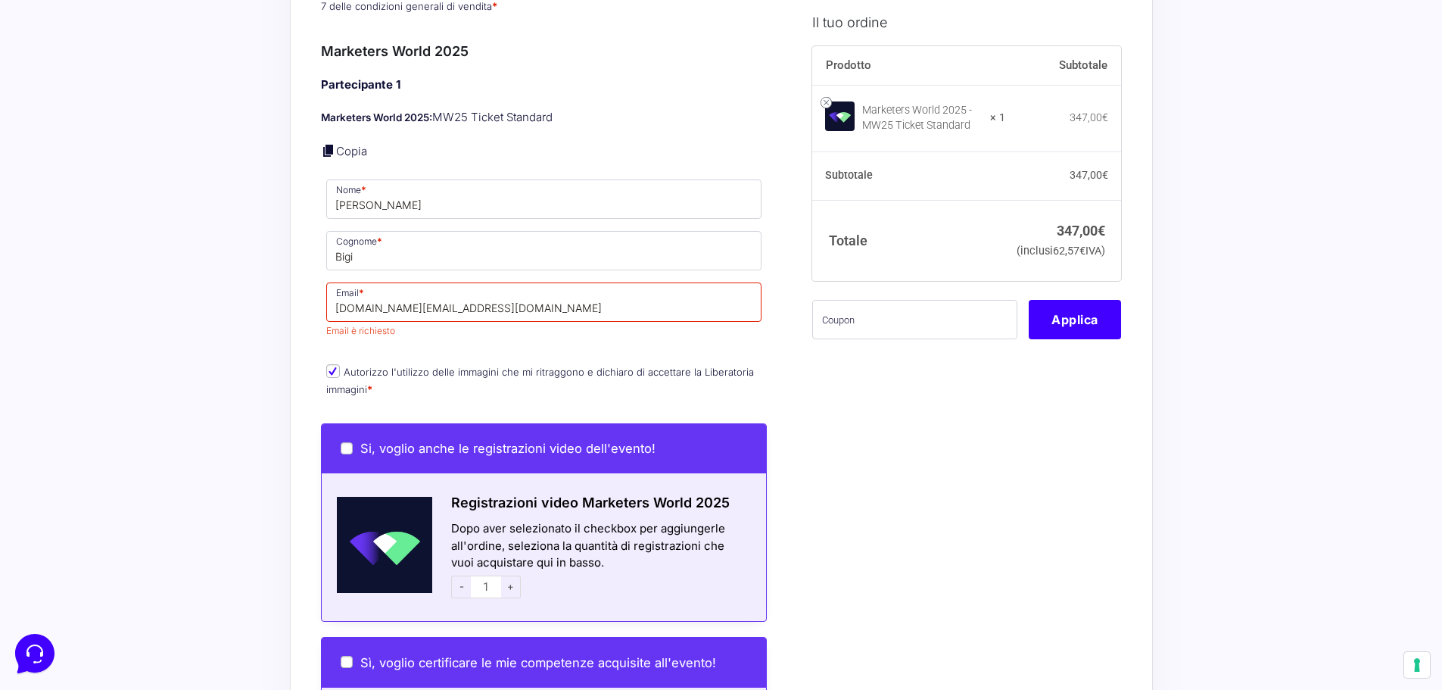
click at [786, 379] on div "ERROR : The username or password you entered is incorrect. Lost your password ?…" at bounding box center [561, 116] width 481 height 2446
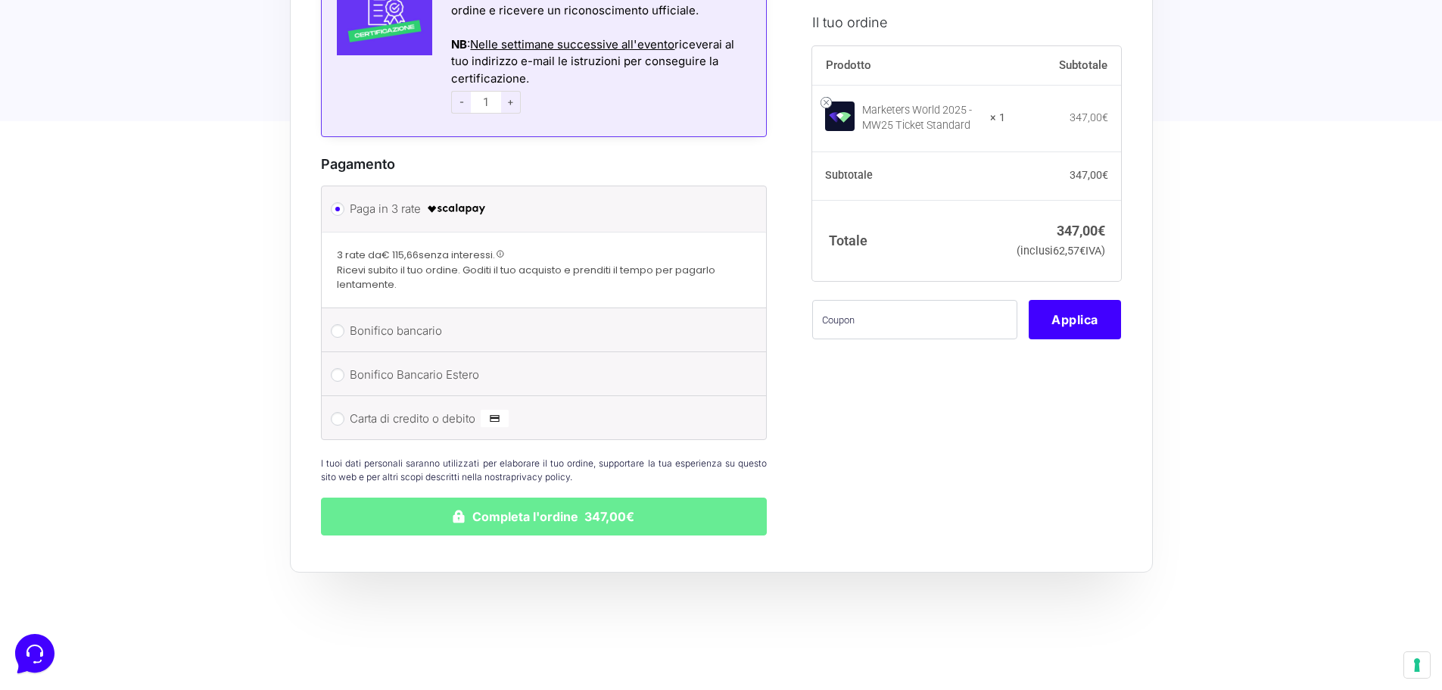
scroll to position [2039, 0]
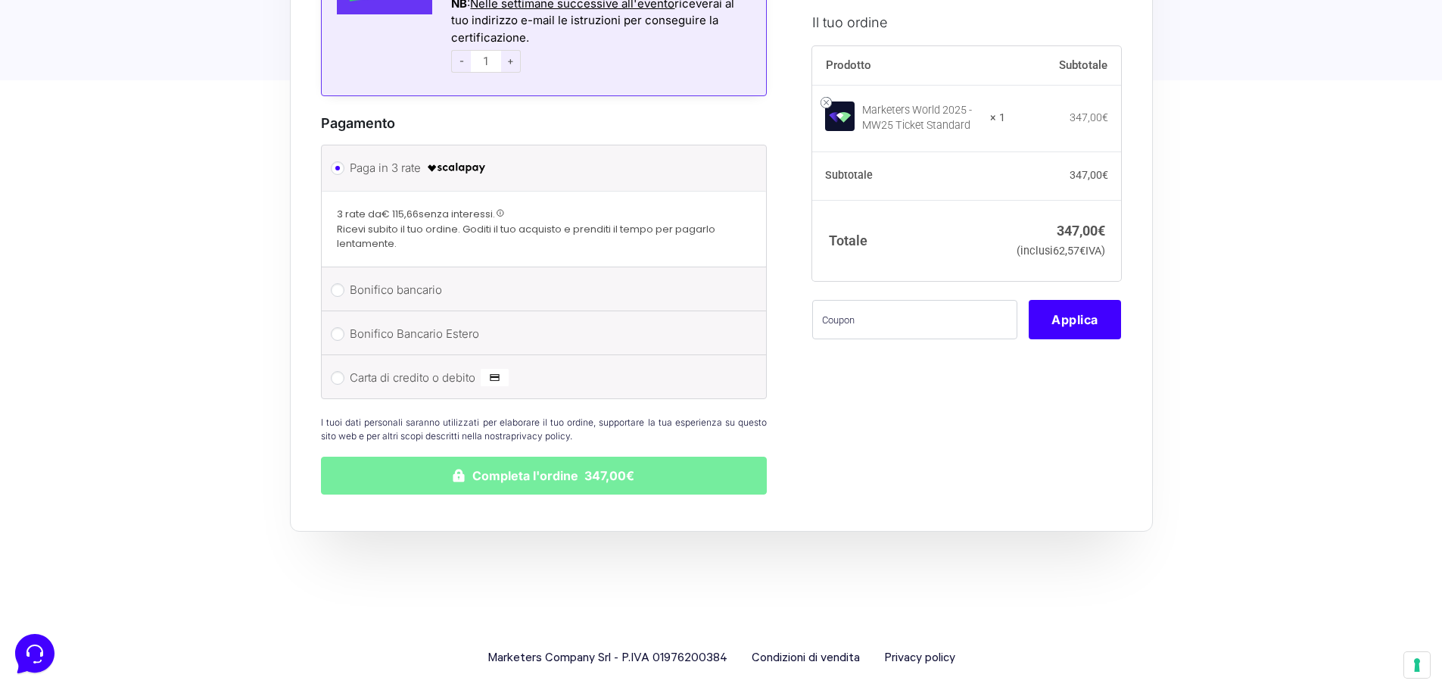
click at [615, 458] on button "Completa l'ordine 347,00€" at bounding box center [544, 476] width 447 height 38
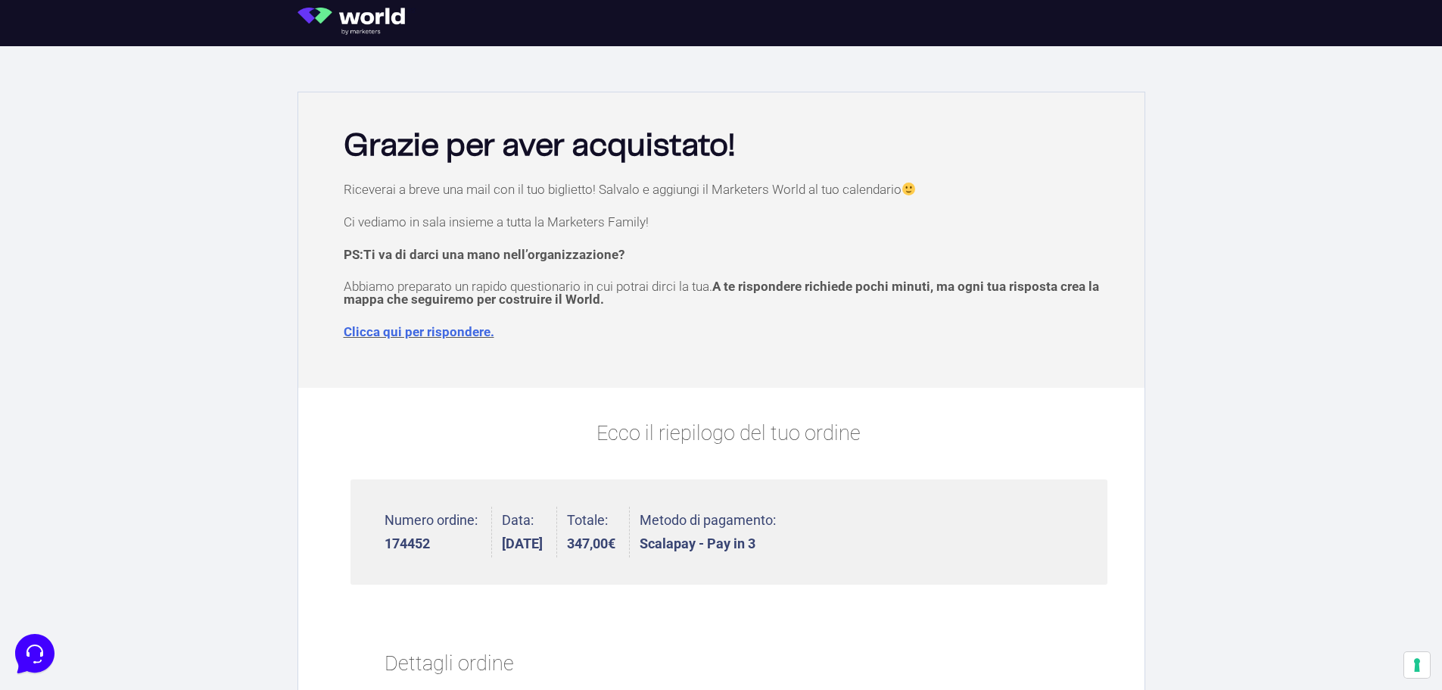
click at [707, 289] on p "Abbiamo preparato un rapido questionario in cui potrai dirci la tua. A te rispo…" at bounding box center [729, 293] width 771 height 26
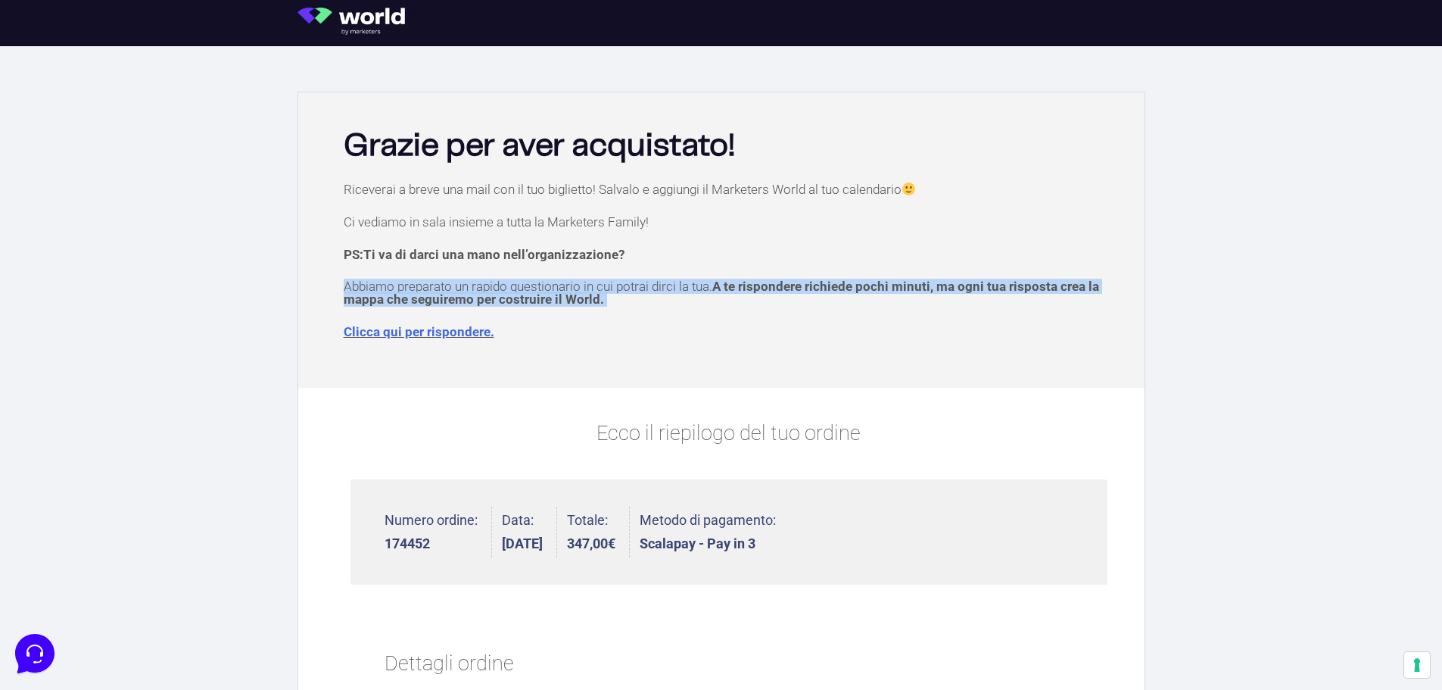
click at [707, 289] on p "Abbiamo preparato un rapido questionario in cui potrai dirci la tua. A te rispo…" at bounding box center [729, 293] width 771 height 26
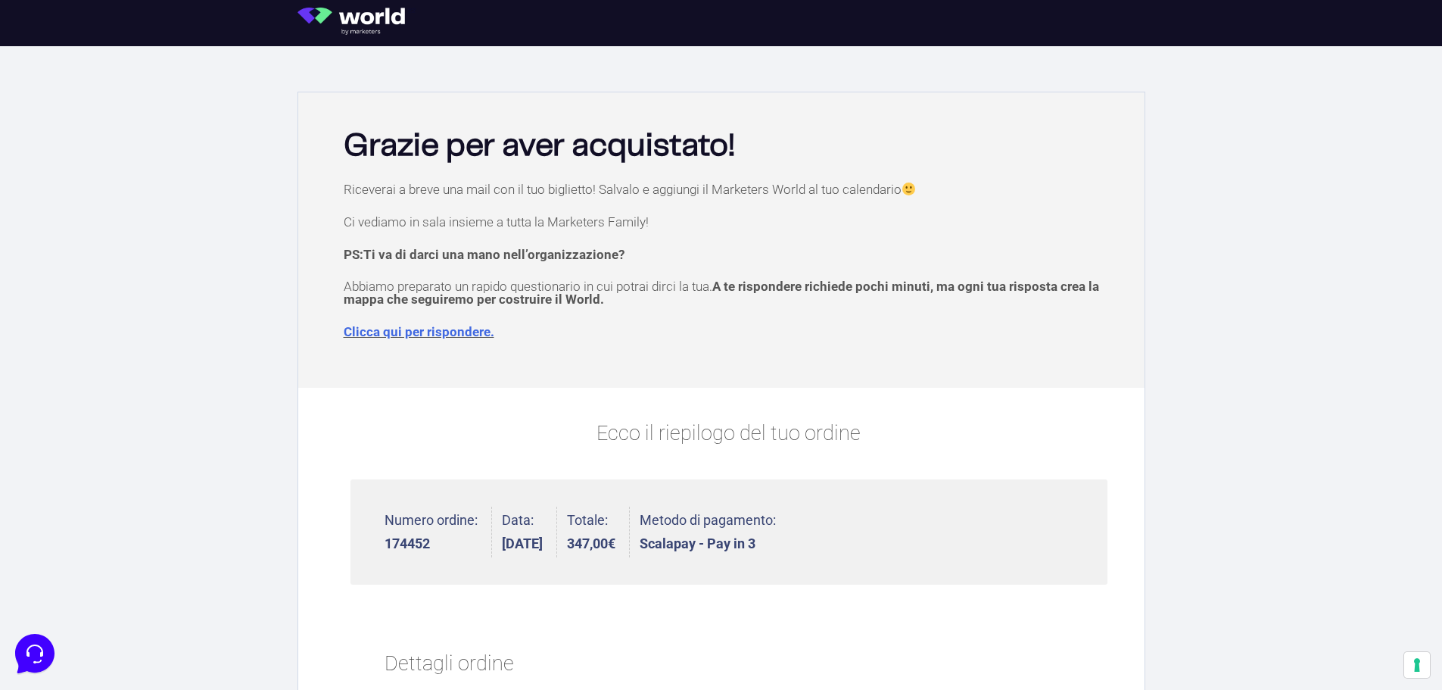
click at [694, 326] on p "Clicca qui per rispondere." at bounding box center [729, 332] width 771 height 13
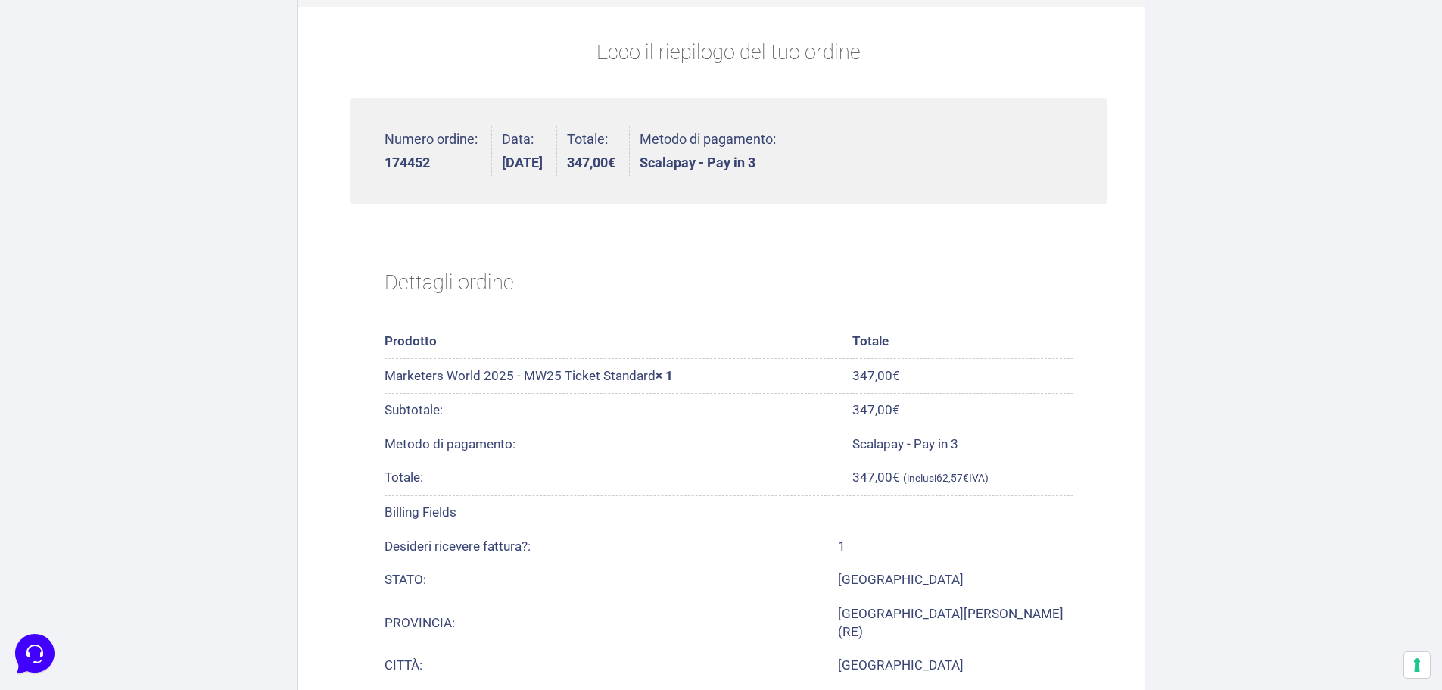
scroll to position [78, 0]
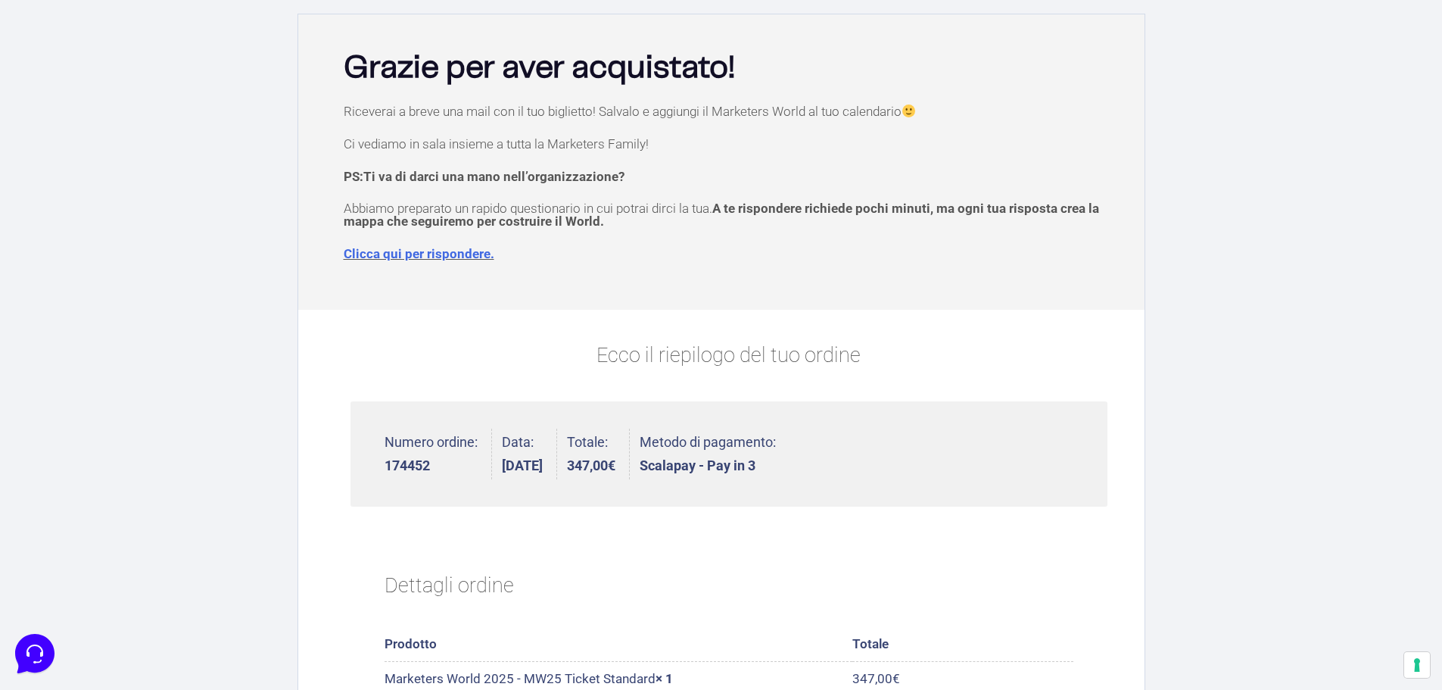
click at [635, 212] on p "Abbiamo preparato un rapido questionario in cui potrai dirci la tua. A te rispo…" at bounding box center [729, 215] width 771 height 26
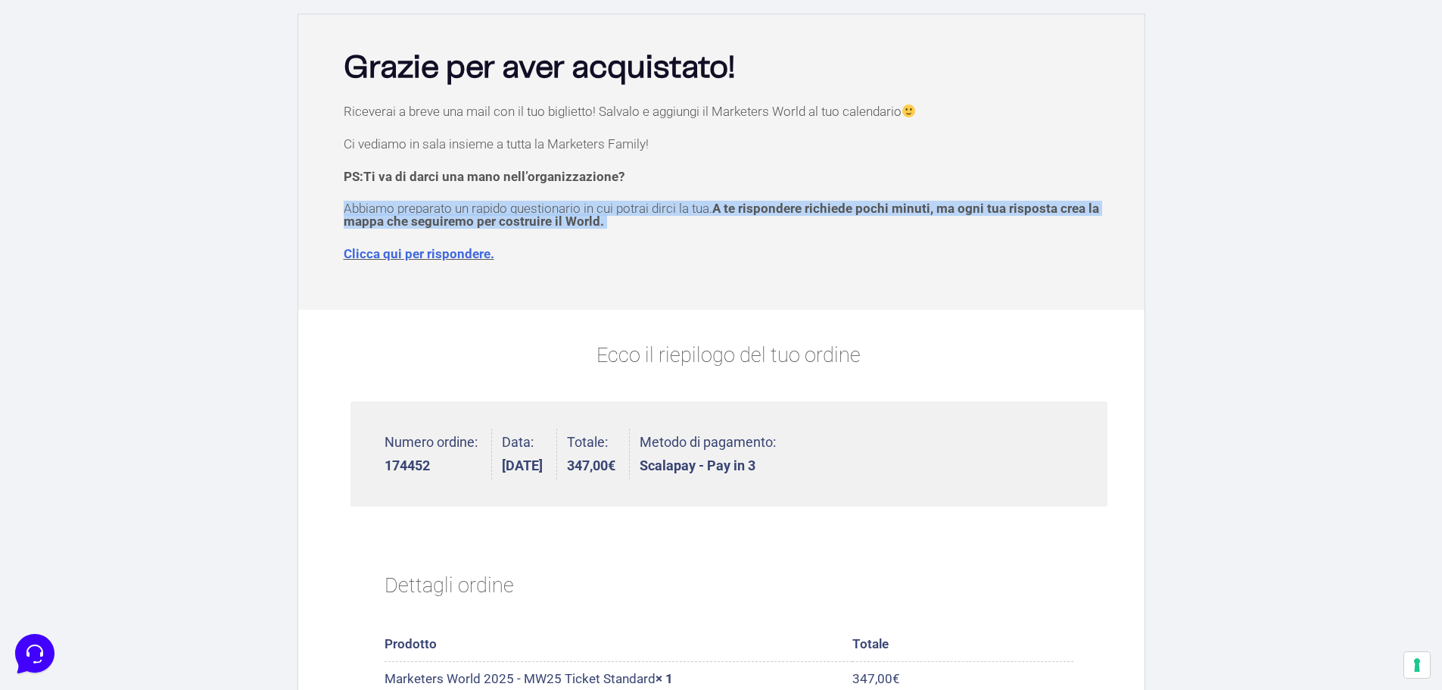
click at [635, 212] on p "Abbiamo preparato un rapido questionario in cui potrai dirci la tua. A te rispo…" at bounding box center [729, 215] width 771 height 26
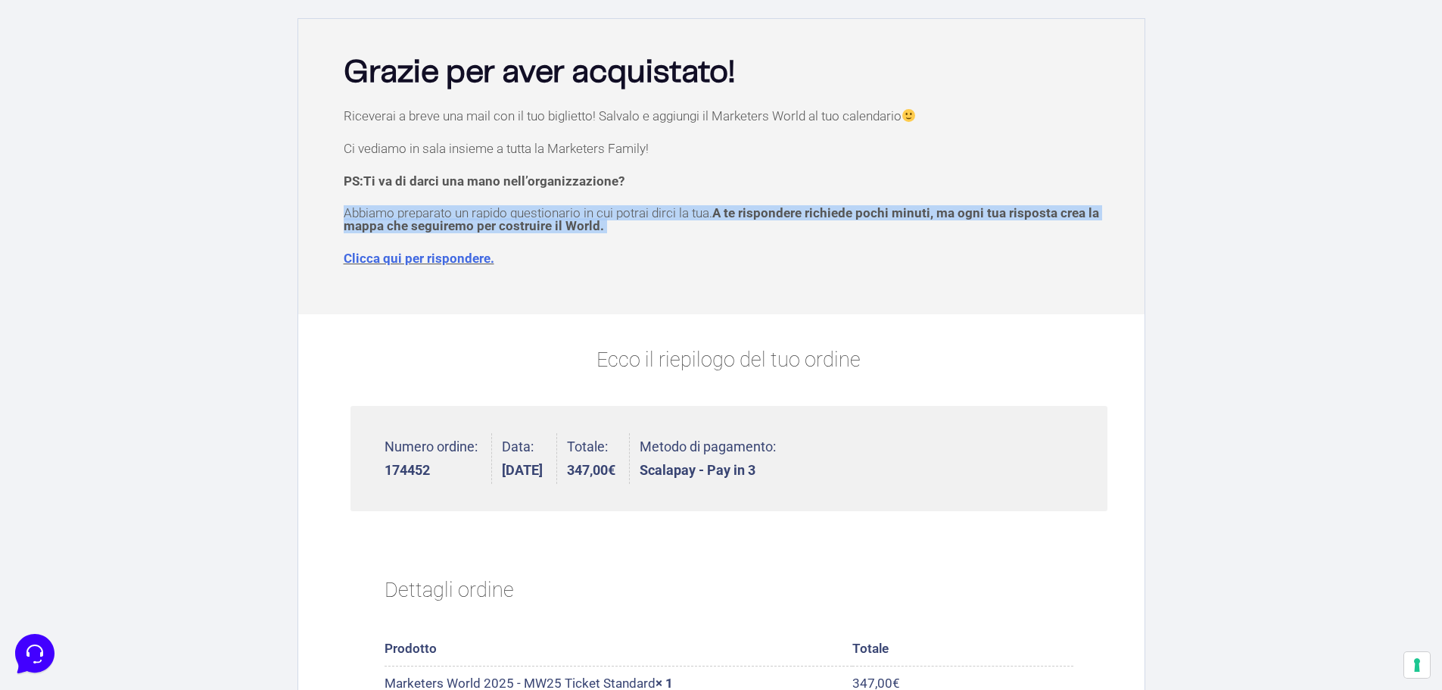
scroll to position [0, 0]
